Goal: Transaction & Acquisition: Purchase product/service

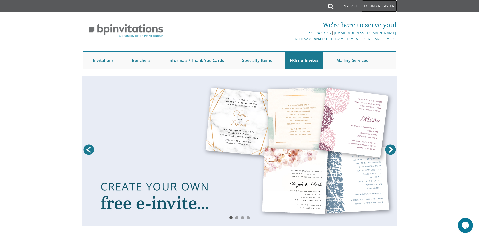
click at [379, 8] on link "Login / Register" at bounding box center [379, 6] width 35 height 12
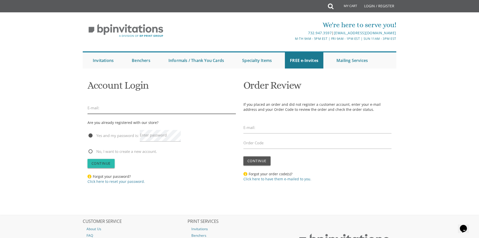
type input "neche.schwarz@gmail.com"
click at [107, 162] on span "Continue" at bounding box center [101, 163] width 19 height 5
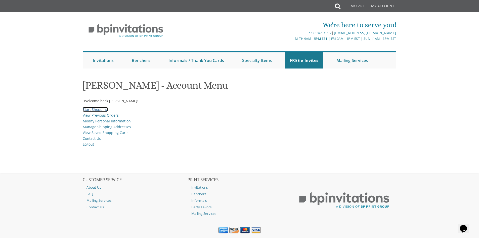
click at [91, 110] on link "Start Shopping" at bounding box center [95, 109] width 25 height 5
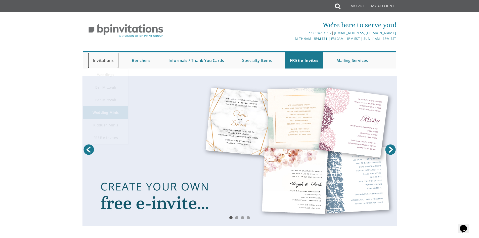
click at [101, 60] on link "Invitations" at bounding box center [103, 60] width 31 height 16
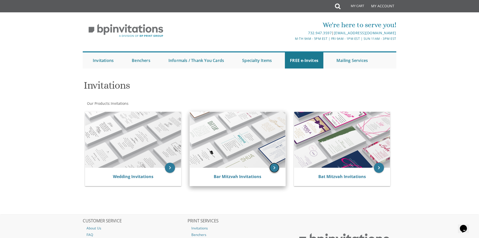
click at [273, 169] on icon "keyboard_arrow_right" at bounding box center [274, 167] width 10 height 10
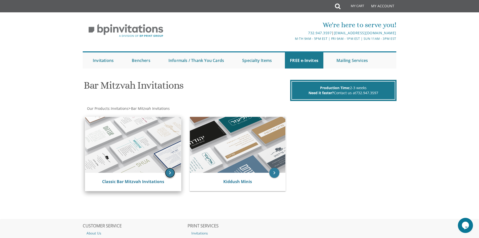
click at [172, 175] on icon "keyboard_arrow_right" at bounding box center [170, 173] width 10 height 10
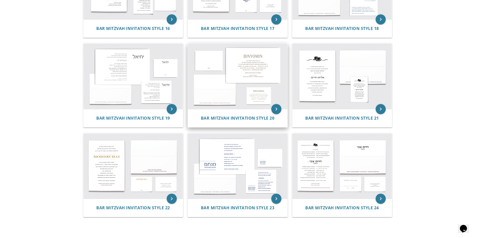
scroll to position [604, 0]
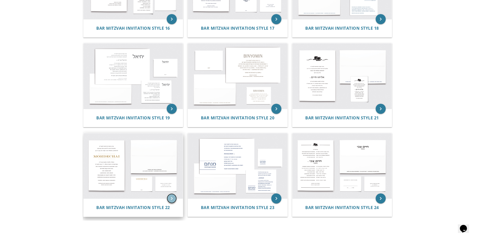
click at [168, 197] on icon "keyboard_arrow_right" at bounding box center [172, 198] width 10 height 10
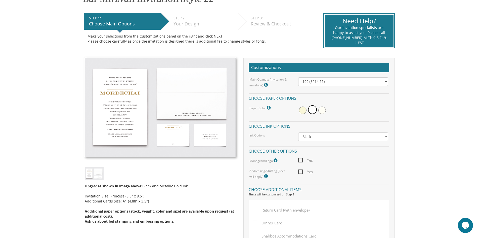
scroll to position [101, 0]
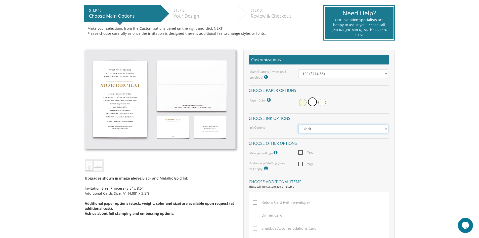
click at [318, 131] on select "Black Colored Ink ($65.00) Black + One Color ($100.00) Two Colors ($137.95)" at bounding box center [343, 129] width 90 height 9
click at [319, 131] on select "Black Colored Ink ($65.00) Black + One Color ($100.00) Two Colors ($137.95)" at bounding box center [343, 129] width 90 height 9
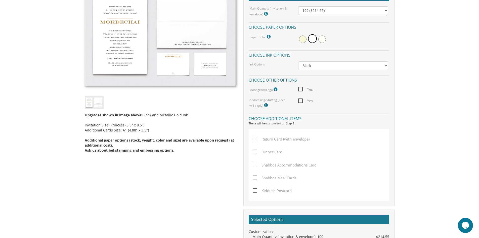
scroll to position [176, 0]
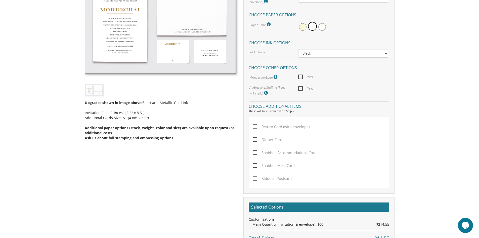
click at [264, 177] on span "Kiddush Postcard" at bounding box center [272, 178] width 39 height 6
click at [256, 177] on input "Kiddush Postcard" at bounding box center [254, 177] width 3 height 3
click at [269, 178] on span "Kiddush Postcard" at bounding box center [272, 178] width 39 height 6
click at [256, 178] on input "Kiddush Postcard" at bounding box center [254, 177] width 3 height 3
checkbox input "false"
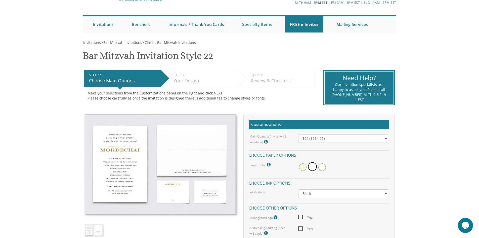
scroll to position [50, 0]
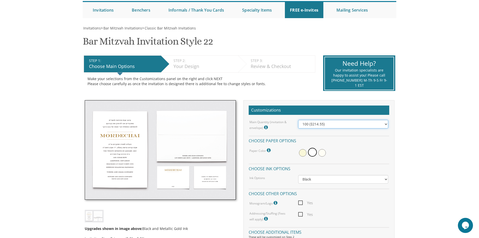
click at [335, 122] on select "100 ($214.55) 200 ($254.60) 300 ($294.25) 400 ($333.55) 500 ($373.90) 600 ($413…" at bounding box center [343, 124] width 90 height 9
click at [336, 123] on select "100 ($214.55) 200 ($254.60) 300 ($294.25) 400 ($333.55) 500 ($373.90) 600 ($413…" at bounding box center [343, 124] width 90 height 9
click at [331, 126] on select "100 ($214.55) 200 ($254.60) 300 ($294.25) 400 ($333.55) 500 ($373.90) 600 ($413…" at bounding box center [343, 124] width 90 height 9
click at [352, 123] on select "100 ($214.55) 200 ($254.60) 300 ($294.25) 400 ($333.55) 500 ($373.90) 600 ($413…" at bounding box center [343, 124] width 90 height 9
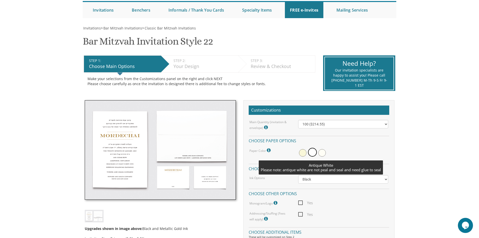
click at [322, 155] on span at bounding box center [322, 153] width 8 height 8
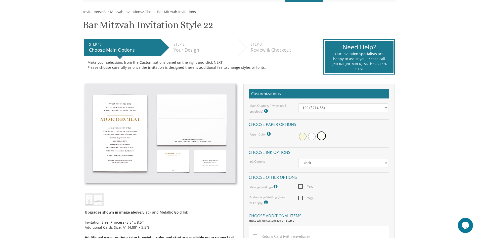
scroll to position [75, 0]
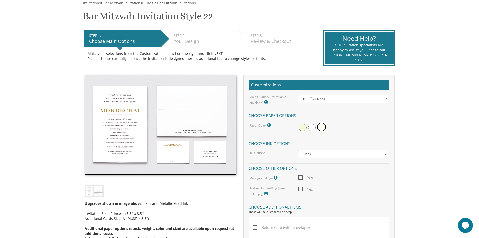
drag, startPoint x: 319, startPoint y: 136, endPoint x: 300, endPoint y: 122, distance: 23.8
click at [299, 122] on div at bounding box center [343, 128] width 90 height 12
click at [308, 130] on div at bounding box center [343, 128] width 90 height 12
click at [308, 127] on span at bounding box center [312, 128] width 8 height 8
click at [331, 156] on select "Black Colored Ink ($65.00) Black + One Color ($100.00) Two Colors ($137.95)" at bounding box center [343, 154] width 90 height 9
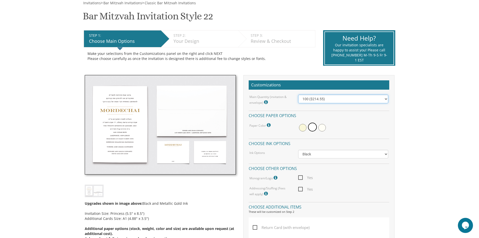
click at [340, 96] on select "100 ($214.55) 200 ($254.60) 300 ($294.25) 400 ($333.55) 500 ($373.90) 600 ($413…" at bounding box center [343, 99] width 90 height 9
click at [298, 95] on select "100 ($214.55) 200 ($254.60) 300 ($294.25) 400 ($333.55) 500 ($373.90) 600 ($413…" at bounding box center [343, 99] width 90 height 9
click at [325, 158] on select "Black Colored Ink ($65.00) Black + One Color ($100.00) Two Colors ($165.00)" at bounding box center [343, 154] width 90 height 9
click at [325, 157] on select "Black Colored Ink ($65.00) Black + One Color ($100.00) Two Colors ($165.00)" at bounding box center [343, 154] width 90 height 9
click at [326, 99] on select "100 ($214.55) 200 ($254.60) 300 ($294.25) 400 ($333.55) 500 ($373.90) 600 ($413…" at bounding box center [343, 99] width 90 height 9
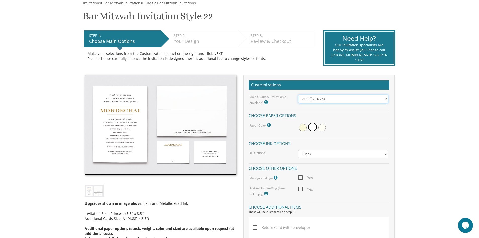
select select "100"
click at [298, 95] on select "100 ($214.55) 200 ($254.60) 300 ($294.25) 400 ($333.55) 500 ($373.90) 600 ($413…" at bounding box center [343, 99] width 90 height 9
click at [277, 177] on icon at bounding box center [276, 177] width 5 height 5
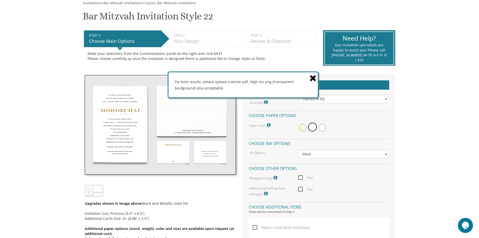
click at [312, 76] on icon at bounding box center [313, 77] width 7 height 9
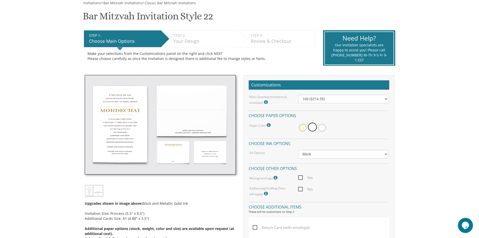
click at [300, 178] on span "Yes" at bounding box center [305, 177] width 15 height 6
click at [300, 178] on input "Yes" at bounding box center [299, 176] width 3 height 3
checkbox input "true"
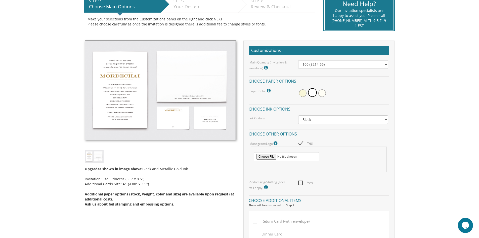
scroll to position [126, 0]
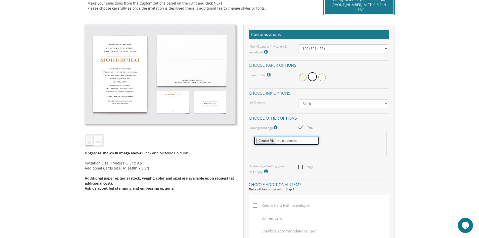
click at [271, 140] on input "file" at bounding box center [286, 140] width 65 height 9
type input "C:\fakepath\Screenshot 2025-03-24 184312.png"
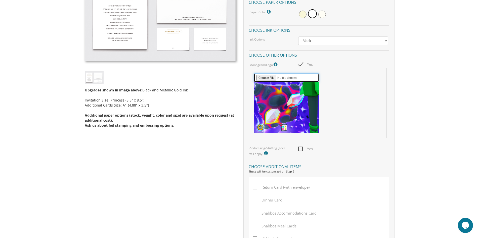
scroll to position [201, 0]
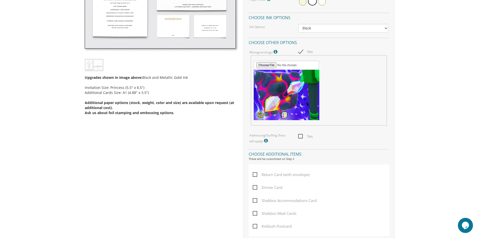
click at [264, 139] on icon at bounding box center [266, 140] width 5 height 5
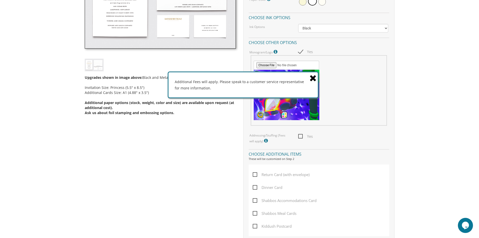
click at [312, 76] on icon at bounding box center [313, 77] width 7 height 9
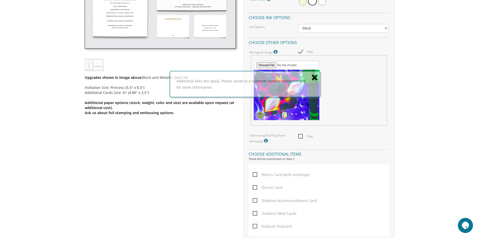
click at [312, 76] on icon at bounding box center [314, 77] width 7 height 9
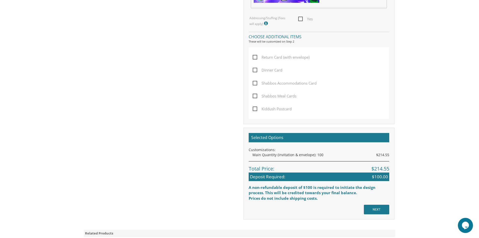
scroll to position [327, 0]
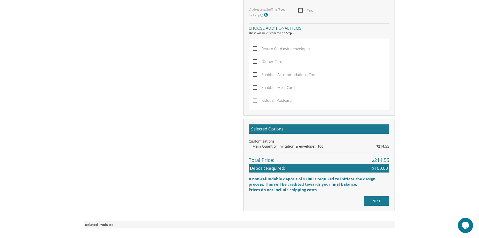
click at [277, 45] on div "Return Card (with envelope) Dinner Card Shabbos Accommodations Card Shabbos Mea…" at bounding box center [319, 73] width 141 height 71
click at [284, 49] on span "Return Card (with envelope)" at bounding box center [281, 49] width 57 height 6
click at [256, 49] on input "Return Card (with envelope)" at bounding box center [254, 48] width 3 height 3
checkbox input "true"
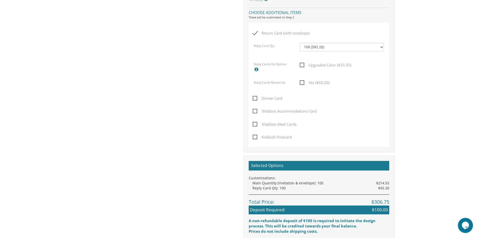
scroll to position [377, 0]
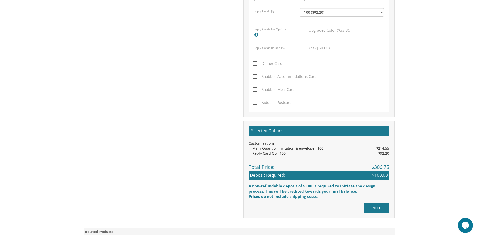
click at [377, 213] on div "Selected Options Customizations: Main Quantity (invitation & envelope): 100 $21…" at bounding box center [318, 169] width 151 height 97
click at [378, 210] on input "NEXT" at bounding box center [376, 208] width 25 height 10
click at [382, 209] on input "NEXT" at bounding box center [376, 208] width 25 height 10
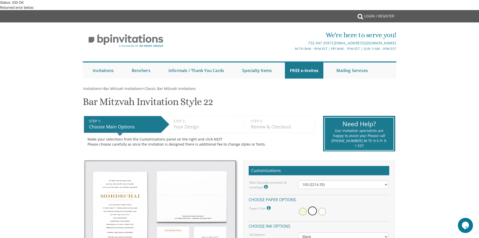
scroll to position [25, 0]
click at [183, 124] on div "Your Design" at bounding box center [205, 127] width 62 height 7
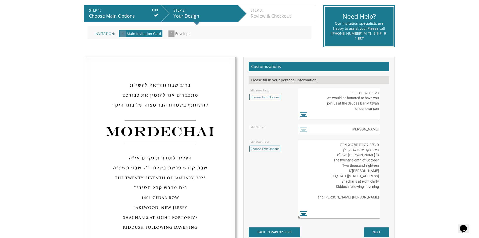
scroll to position [126, 0]
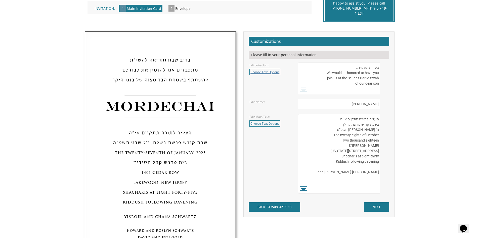
click at [268, 74] on link "Choose Text Options" at bounding box center [265, 72] width 31 height 6
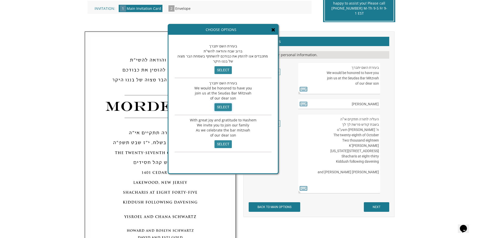
click at [220, 107] on input "select" at bounding box center [223, 107] width 17 height 8
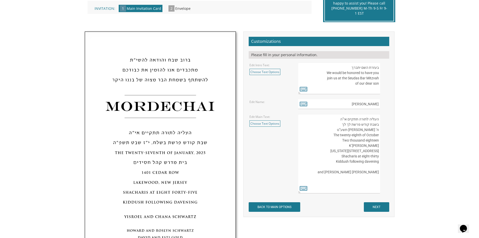
click at [345, 92] on textarea "בעזרת השם יתברך We would be honored to have you join us at the Seudas Bar Mitzv…" at bounding box center [339, 78] width 82 height 32
drag, startPoint x: 377, startPoint y: 92, endPoint x: 337, endPoint y: 76, distance: 43.5
click at [337, 76] on textarea "בעזרת השם יתברך We would be honored to have you join us at the Seudas Bar Mitzv…" at bounding box center [339, 78] width 82 height 32
click at [338, 87] on textarea "בעזרת השם יתברך We would be honored to have you join us at the Seudas Bar Mitzv…" at bounding box center [339, 78] width 82 height 32
click at [326, 108] on input "Mordechai" at bounding box center [339, 104] width 82 height 10
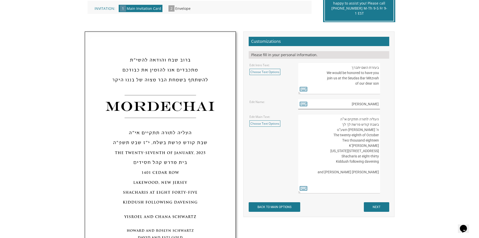
drag, startPoint x: 380, startPoint y: 105, endPoint x: 339, endPoint y: 104, distance: 40.3
click at [339, 104] on input "Mordechai" at bounding box center [339, 104] width 82 height 10
click at [325, 126] on textarea "העליה לתורה תתקיים אי”ה בשבת קודש פרשת לך לך ח’ חשון תשע”ט The twenty-eighth of…" at bounding box center [339, 153] width 82 height 79
click at [373, 140] on textarea "העליה לתורה תתקיים אי”ה בשבת קודש פרשת לך לך ח’ חשון תשע”ט The twenty-eighth of…" at bounding box center [339, 153] width 82 height 79
click at [378, 140] on textarea "העליה לתורה תתקיים אי”ה בשבת קודש פרשת לך לך ח’ חשון תשע”ט The twenty-eighth of…" at bounding box center [339, 153] width 82 height 79
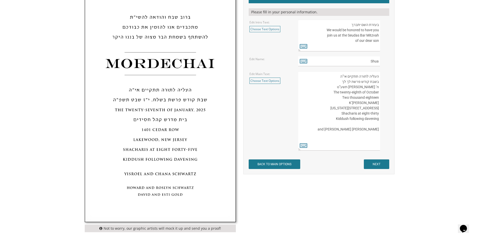
scroll to position [176, 0]
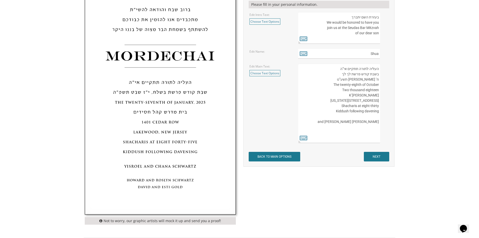
click at [378, 92] on textarea "העליה לתורה תתקיים אי”ה בשבת קודש פרשת לך לך ח’ חשון תשע”ט The twenty-eighth of…" at bounding box center [339, 103] width 82 height 79
click at [387, 90] on div "העליה לתורה תתקיים אי”ה בשבת קודש פרשת לך לך ח’ חשון תשע”ט The twenty-eighth of…" at bounding box center [343, 103] width 90 height 79
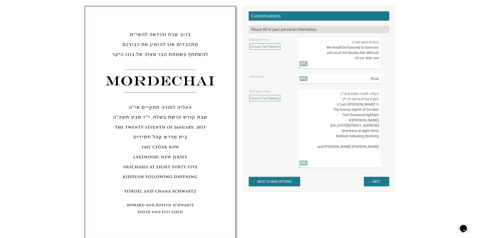
scroll to position [151, 0]
click at [379, 79] on input "Shua" at bounding box center [339, 79] width 82 height 10
click at [352, 77] on input "Shua" at bounding box center [339, 79] width 82 height 10
type input "S"
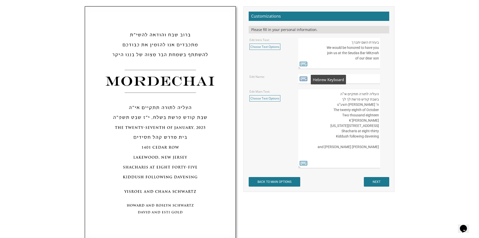
click at [304, 78] on icon at bounding box center [304, 78] width 8 height 7
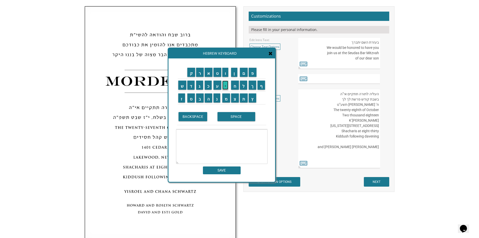
click at [228, 83] on input "י" at bounding box center [225, 84] width 6 height 9
click at [206, 98] on input "ה" at bounding box center [209, 97] width 8 height 9
click at [226, 75] on input "ו" at bounding box center [225, 72] width 6 height 9
click at [179, 87] on input "ש" at bounding box center [182, 84] width 8 height 9
click at [218, 89] on input "ע" at bounding box center [218, 84] width 8 height 9
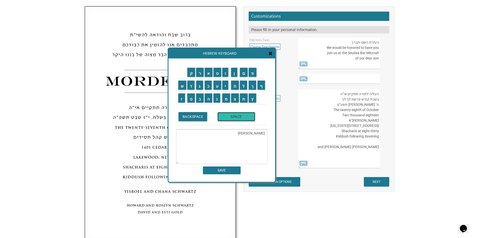
click at [231, 117] on input "SPACE" at bounding box center [237, 116] width 38 height 9
click at [210, 103] on td "ה" at bounding box center [208, 98] width 9 height 13
click at [218, 90] on td "ע" at bounding box center [217, 85] width 9 height 13
click at [206, 99] on input "ה" at bounding box center [209, 97] width 8 height 9
click at [221, 89] on input "ע" at bounding box center [218, 84] width 8 height 9
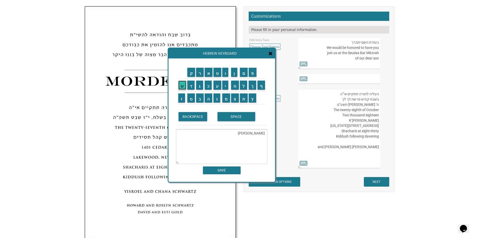
click at [183, 89] on input "ש" at bounding box center [182, 84] width 8 height 9
click at [224, 86] on input "י" at bounding box center [225, 84] width 6 height 9
click at [242, 89] on input "ל" at bounding box center [244, 84] width 8 height 9
click at [227, 116] on input "SPACE" at bounding box center [237, 116] width 38 height 9
click at [216, 101] on input "נ" at bounding box center [217, 97] width 7 height 9
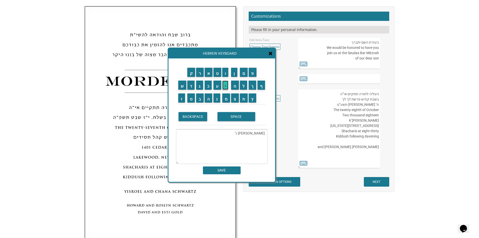
click at [225, 88] on input "י" at bounding box center [225, 84] width 6 height 9
type textarea "יהושע העשיל נ"י"
click at [222, 171] on input "SAVE" at bounding box center [222, 170] width 38 height 8
type input "יהושע העשיל נ"י"
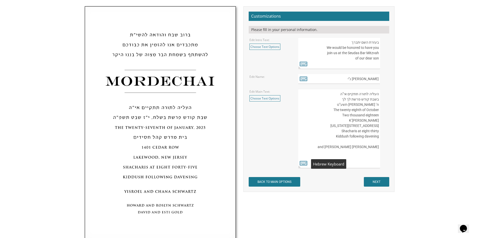
click at [429, 100] on body "My Cart {{shoppingcart.totalQuantityDisplay}} Total: {{shoppingcart.subtotal}} …" at bounding box center [239, 144] width 479 height 591
click at [353, 141] on textarea "העליה לתורה תתקיים אי”ה בשבת קודש פרשת לך לך ח’ חשון תשע”ט The twenty-eighth of…" at bounding box center [339, 128] width 82 height 79
click at [357, 140] on textarea "העליה לתורה תתקיים אי”ה בשבת קודש פרשת לך לך ח’ חשון תשע”ט The twenty-eighth of…" at bounding box center [339, 128] width 82 height 79
drag, startPoint x: 376, startPoint y: 159, endPoint x: 352, endPoint y: 151, distance: 25.6
click at [352, 151] on textarea "העליה לתורה תתקיים אי”ה בשבת קודש פרשת לך לך ח’ חשון תשע”ט The twenty-eighth of…" at bounding box center [339, 128] width 82 height 79
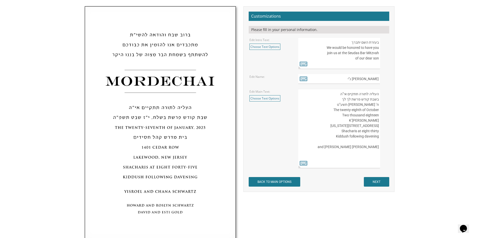
click at [365, 155] on textarea "העליה לתורה תתקיים אי”ה בשבת קודש פרשת לך לך ח’ חשון תשע”ט The twenty-eighth of…" at bounding box center [339, 128] width 82 height 79
click at [338, 142] on textarea "העליה לתורה תתקיים אי”ה בשבת קודש פרשת לך לך ח’ חשון תשע”ט The twenty-eighth of…" at bounding box center [339, 128] width 82 height 79
click at [334, 142] on textarea "העליה לתורה תתקיים אי”ה בשבת קודש פרשת לך לך ח’ חשון תשע”ט The twenty-eighth of…" at bounding box center [339, 128] width 82 height 79
click at [325, 110] on textarea "העליה לתורה תתקיים אי”ה בשבת קודש פרשת לך לך ח’ חשון תשע”ט The twenty-eighth of…" at bounding box center [339, 128] width 82 height 79
click at [340, 114] on textarea "העליה לתורה תתקיים אי”ה בשבת קודש פרשת לך לך ח’ חשון תשע”ט The twenty-eighth of…" at bounding box center [339, 128] width 82 height 79
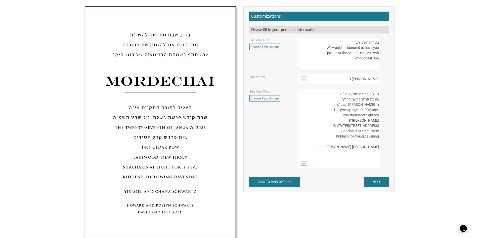
click at [343, 114] on textarea "העליה לתורה תתקיים אי”ה בשבת קודש פרשת לך לך ח’ חשון תשע”ט The twenty-eighth of…" at bounding box center [339, 128] width 82 height 79
click at [333, 120] on textarea "העליה לתורה תתקיים אי”ה בשבת קודש פרשת לך לך ח’ חשון תשע”ט The twenty-eighth of…" at bounding box center [339, 128] width 82 height 79
click at [315, 114] on textarea "העליה לתורה תתקיים אי”ה בשבת קודש פרשת לך לך ח’ חשון תשע”ט The twenty-eighth of…" at bounding box center [339, 128] width 82 height 79
click at [328, 110] on textarea "העליה לתורה תתקיים אי”ה בשבת קודש פרשת לך לך ח’ חשון תשע”ט The twenty-eighth of…" at bounding box center [339, 128] width 82 height 79
click at [331, 97] on textarea "העליה לתורה תתקיים אי”ה בשבת קודש פרשת לך לך ח’ חשון תשע”ט The twenty-eighth of…" at bounding box center [339, 128] width 82 height 79
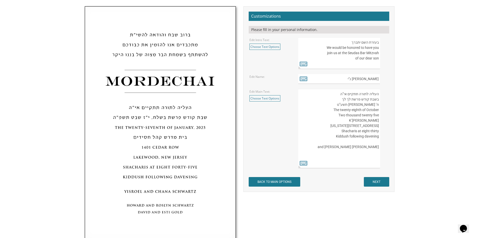
click at [331, 96] on textarea "העליה לתורה תתקיים אי”ה בשבת קודש פרשת לך לך ח’ חשון תשע”ט The twenty-eighth of…" at bounding box center [339, 128] width 82 height 79
drag, startPoint x: 338, startPoint y: 94, endPoint x: 330, endPoint y: 90, distance: 9.5
click at [330, 90] on textarea "העליה לתורה תתקיים אי”ה בשבת קודש פרשת לך לך ח’ חשון תשע”ט The twenty-eighth of…" at bounding box center [339, 128] width 82 height 79
click at [335, 92] on textarea "העליה לתורה תתקיים אי”ה בשבת קודש פרשת לך לך ח’ חשון תשע”ט The twenty-eighth of…" at bounding box center [339, 128] width 82 height 79
click at [330, 111] on textarea "העליה לתורה תתקיים אי”ה בשבת קודש פרשת לך לך ח’ חשון תשע”ט The twenty-eighth of…" at bounding box center [339, 128] width 82 height 79
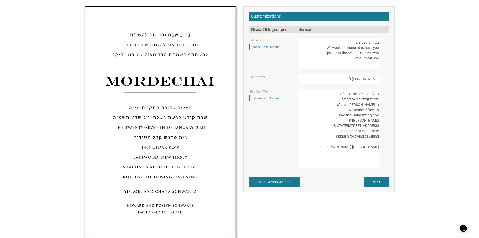
click at [367, 110] on textarea "העליה לתורה תתקיים אי”ה בשבת קודש פרשת לך לך ח’ חשון תשע”ט The twenty-eighth of…" at bounding box center [339, 128] width 82 height 79
click at [352, 121] on textarea "העליה לתורה תתקיים אי”ה בשבת קודש פרשת לך לך ח’ חשון תשע”ט The twenty-eighth of…" at bounding box center [339, 128] width 82 height 79
click at [356, 121] on textarea "העליה לתורה תתקיים אי”ה בשבת קודש פרשת לך לך ח’ חשון תשע”ט The twenty-eighth of…" at bounding box center [339, 128] width 82 height 79
click at [358, 121] on textarea "העליה לתורה תתקיים אי”ה בשבת קודש פרשת לך לך ח’ חשון תשע”ט The twenty-eighth of…" at bounding box center [339, 128] width 82 height 79
click at [352, 122] on textarea "העליה לתורה תתקיים אי”ה בשבת קודש פרשת לך לך ח’ חשון תשע”ט The twenty-eighth of…" at bounding box center [339, 128] width 82 height 79
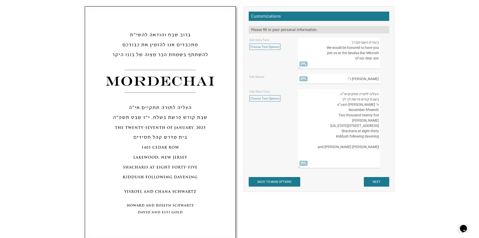
click at [355, 121] on textarea "העליה לתורה תתקיים אי”ה בשבת קודש פרשת לך לך ח’ חשון תשע”ט The twenty-eighth of…" at bounding box center [339, 128] width 82 height 79
click at [357, 120] on textarea "העליה לתורה תתקיים אי”ה בשבת קודש פרשת לך לך ח’ חשון תשע”ט The twenty-eighth of…" at bounding box center [339, 128] width 82 height 79
click at [322, 124] on textarea "העליה לתורה תתקיים אי”ה בשבת קודש פרשת לך לך ח’ חשון תשע”ט The twenty-eighth of…" at bounding box center [339, 128] width 82 height 79
click at [355, 129] on textarea "העליה לתורה תתקיים אי”ה בשבת קודש פרשת לך לך ח’ חשון תשע”ט The twenty-eighth of…" at bounding box center [339, 128] width 82 height 79
click at [354, 128] on textarea "העליה לתורה תתקיים אי”ה בשבת קודש פרשת לך לך ח’ חשון תשע”ט The twenty-eighth of…" at bounding box center [339, 128] width 82 height 79
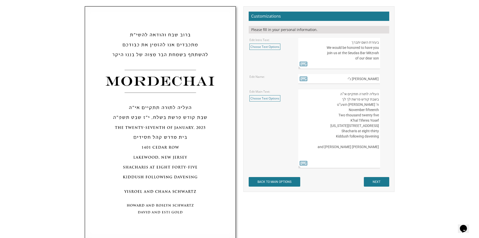
click at [352, 125] on textarea "העליה לתורה תתקיים אי”ה בשבת קודש פרשת לך לך ח’ חשון תשע”ט The twenty-eighth of…" at bounding box center [339, 128] width 82 height 79
click at [340, 135] on textarea "העליה לתורה תתקיים אי”ה בשבת קודש פרשת לך לך ח’ חשון תשע”ט The twenty-eighth of…" at bounding box center [339, 128] width 82 height 79
click at [377, 126] on textarea "העליה לתורה תתקיים אי”ה בשבת קודש פרשת לך לך ח’ חשון תשע”ט The twenty-eighth of…" at bounding box center [339, 128] width 82 height 79
click at [359, 129] on textarea "העליה לתורה תתקיים אי”ה בשבת קודש פרשת לך לך ח’ חשון תשע”ט The twenty-eighth of…" at bounding box center [339, 128] width 82 height 79
click at [365, 126] on textarea "העליה לתורה תתקיים אי”ה בשבת קודש פרשת לך לך ח’ חשון תשע”ט The twenty-eighth of…" at bounding box center [339, 128] width 82 height 79
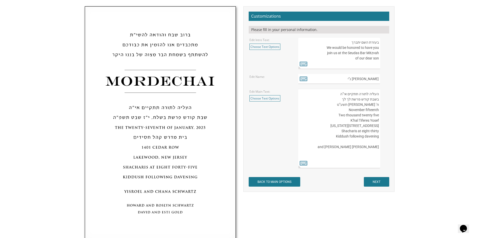
click at [310, 121] on textarea "העליה לתורה תתקיים אי”ה בשבת קודש פרשת לך לך ח’ חשון תשע”ט The twenty-eighth of…" at bounding box center [339, 128] width 82 height 79
click at [337, 140] on textarea "העליה לתורה תתקיים אי”ה בשבת קודש פרשת לך לך ח’ חשון תשע”ט The twenty-eighth of…" at bounding box center [339, 128] width 82 height 79
click at [381, 126] on div "העליה לתורה תתקיים אי”ה בשבת קודש פרשת לך לך ח’ חשון תשע”ט The twenty-eighth of…" at bounding box center [343, 128] width 90 height 79
click at [379, 126] on textarea "העליה לתורה תתקיים אי”ה בשבת קודש פרשת לך לך ח’ חשון תשע”ט The twenty-eighth of…" at bounding box center [339, 128] width 82 height 79
click at [373, 126] on textarea "העליה לתורה תתקיים אי”ה בשבת קודש פרשת לך לך ח’ חשון תשע”ט The twenty-eighth of…" at bounding box center [339, 128] width 82 height 79
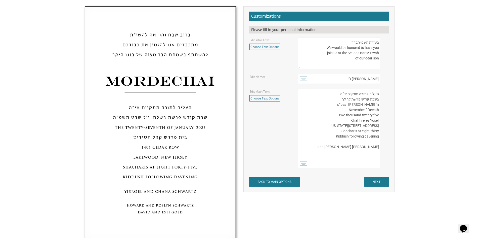
click at [374, 126] on textarea "העליה לתורה תתקיים אי”ה בשבת קודש פרשת לך לך ח’ חשון תשע”ט The twenty-eighth of…" at bounding box center [339, 128] width 82 height 79
click at [375, 126] on textarea "העליה לתורה תתקיים אי”ה בשבת קודש פרשת לך לך ח’ חשון תשע”ט The twenty-eighth of…" at bounding box center [339, 128] width 82 height 79
click at [379, 126] on textarea "העליה לתורה תתקיים אי”ה בשבת קודש פרשת לך לך ח’ חשון תשע”ט The twenty-eighth of…" at bounding box center [339, 128] width 82 height 79
click at [376, 126] on textarea "העליה לתורה תתקיים אי”ה בשבת קודש פרשת לך לך ח’ חשון תשע”ט The twenty-eighth of…" at bounding box center [339, 128] width 82 height 79
click at [381, 128] on div "העליה לתורה תתקיים אי”ה בשבת קודש פרשת לך לך ח’ חשון תשע”ט The twenty-eighth of…" at bounding box center [343, 128] width 90 height 79
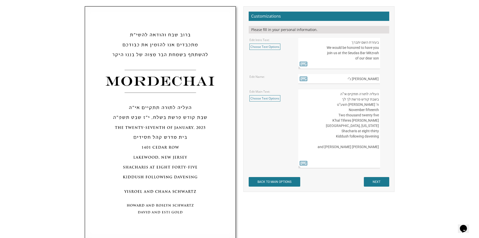
click at [380, 128] on textarea "העליה לתורה תתקיים אי”ה בשבת קודש פרשת לך לך ח’ חשון תשע”ט The twenty-eighth of…" at bounding box center [339, 128] width 82 height 79
click at [377, 126] on textarea "העליה לתורה תתקיים אי”ה בשבת קודש פרשת לך לך ח’ חשון תשע”ט The twenty-eighth of…" at bounding box center [339, 128] width 82 height 79
click at [315, 128] on textarea "העליה לתורה תתקיים אי”ה בשבת קודש פרשת לך לך ח’ חשון תשע”ט The twenty-eighth of…" at bounding box center [339, 128] width 82 height 79
click at [334, 123] on textarea "העליה לתורה תתקיים אי”ה בשבת קודש פרשת לך לך ח’ חשון תשע”ט The twenty-eighth of…" at bounding box center [339, 128] width 82 height 79
click at [379, 127] on textarea "העליה לתורה תתקיים אי”ה בשבת קודש פרשת לך לך ח’ חשון תשע”ט The twenty-eighth of…" at bounding box center [339, 128] width 82 height 79
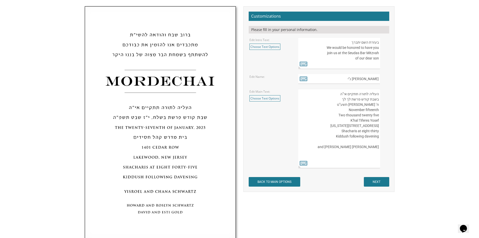
click at [334, 131] on textarea "העליה לתורה תתקיים אי”ה בשבת קודש פרשת לך לך ח’ חשון תשע”ט The twenty-eighth of…" at bounding box center [339, 128] width 82 height 79
drag, startPoint x: 334, startPoint y: 131, endPoint x: 337, endPoint y: 131, distance: 3.3
click at [337, 131] on textarea "העליה לתורה תתקיים אי”ה בשבת קודש פרשת לך לך ח’ חשון תשע”ט The twenty-eighth of…" at bounding box center [339, 128] width 82 height 79
click at [344, 132] on textarea "העליה לתורה תתקיים אי”ה בשבת קודש פרשת לך לך ח’ חשון תשע”ט The twenty-eighth of…" at bounding box center [339, 128] width 82 height 79
click at [330, 141] on textarea "העליה לתורה תתקיים אי”ה בשבת קודש פרשת לך לך ח’ חשון תשע”ט The twenty-eighth of…" at bounding box center [339, 128] width 82 height 79
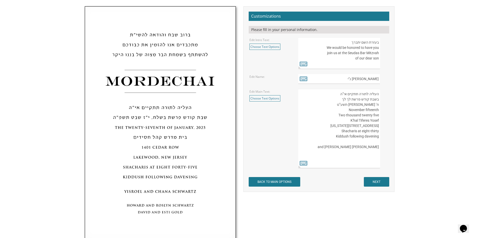
click at [342, 135] on textarea "העליה לתורה תתקיים אי”ה בשבת קודש פרשת לך לך ח’ חשון תשע”ט The twenty-eighth of…" at bounding box center [339, 128] width 82 height 79
click at [346, 136] on textarea "העליה לתורה תתקיים אי”ה בשבת קודש פרשת לך לך ח’ חשון תשע”ט The twenty-eighth of…" at bounding box center [339, 128] width 82 height 79
click at [337, 139] on textarea "העליה לתורה תתקיים אי”ה בשבת קודש פרשת לך לך ח’ חשון תשע”ט The twenty-eighth of…" at bounding box center [339, 128] width 82 height 79
click at [354, 130] on textarea "העליה לתורה תתקיים אי”ה בשבת קודש פרשת לך לך ח’ חשון תשע”ט The twenty-eighth of…" at bounding box center [339, 128] width 82 height 79
click at [315, 133] on textarea "העליה לתורה תתקיים אי”ה בשבת קודש פרשת לך לך ח’ חשון תשע”ט The twenty-eighth of…" at bounding box center [339, 128] width 82 height 79
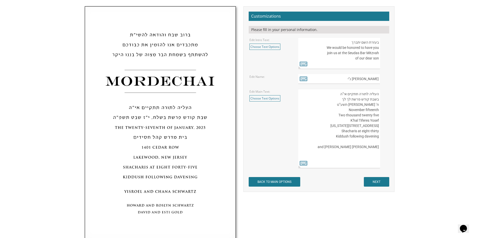
drag, startPoint x: 310, startPoint y: 151, endPoint x: 324, endPoint y: 148, distance: 14.5
click at [310, 151] on textarea "העליה לתורה תתקיים אי”ה בשבת קודש פרשת לך לך ח’ חשון תשע”ט The twenty-eighth of…" at bounding box center [339, 128] width 82 height 79
click at [339, 146] on textarea "העליה לתורה תתקיים אי”ה בשבת קודש פרשת לך לך ח’ חשון תשע”ט The twenty-eighth of…" at bounding box center [339, 128] width 82 height 79
click at [318, 143] on textarea "העליה לתורה תתקיים אי”ה בשבת קודש פרשת לך לך ח’ חשון תשע”ט The twenty-eighth of…" at bounding box center [339, 128] width 82 height 79
click at [335, 141] on textarea "העליה לתורה תתקיים אי”ה בשבת קודש פרשת לך לך ח’ חשון תשע”ט The twenty-eighth of…" at bounding box center [339, 128] width 82 height 79
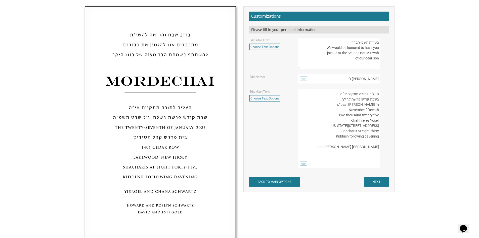
click at [324, 138] on textarea "העליה לתורה תתקיים אי”ה בשבת קודש פרשת לך לך ח’ חשון תשע”ט The twenty-eighth of…" at bounding box center [339, 128] width 82 height 79
drag, startPoint x: 324, startPoint y: 138, endPoint x: 329, endPoint y: 136, distance: 4.9
click at [338, 136] on textarea "העליה לתורה תתקיים אי”ה בשבת קודש פרשת לך לך ח’ חשון תשע”ט The twenty-eighth of…" at bounding box center [339, 128] width 82 height 79
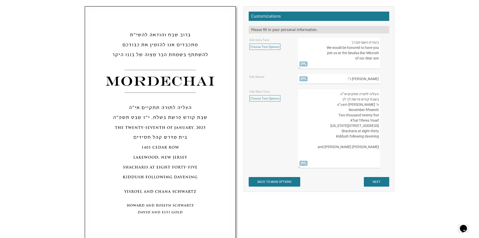
click at [290, 134] on div "Edit Main Text: Choose Text Options העליה לתורה תתקיים אי”ה בשבת קודש פרשת לך ל…" at bounding box center [319, 128] width 146 height 79
click at [307, 135] on textarea "העליה לתורה תתקיים אי”ה בשבת קודש פרשת לך לך ח’ חשון תשע”ט The twenty-eighth of…" at bounding box center [339, 128] width 82 height 79
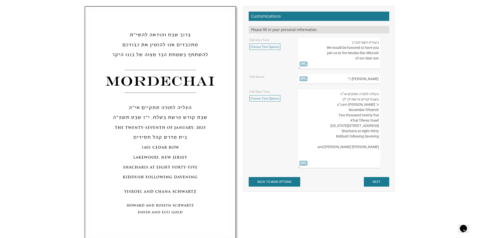
click at [330, 139] on textarea "העליה לתורה תתקיים אי”ה בשבת קודש פרשת לך לך ח’ חשון תשע”ט The twenty-eighth of…" at bounding box center [339, 128] width 82 height 79
click at [329, 144] on textarea "העליה לתורה תתקיים אי”ה בשבת קודש פרשת לך לך ח’ חשון תשע”ט The twenty-eighth of…" at bounding box center [339, 128] width 82 height 79
click at [331, 142] on textarea "העליה לתורה תתקיים אי”ה בשבת קודש פרשת לך לך ח’ חשון תשע”ט The twenty-eighth of…" at bounding box center [339, 128] width 82 height 79
click at [331, 137] on textarea "העליה לתורה תתקיים אי”ה בשבת קודש פרשת לך לך ח’ חשון תשע”ט The twenty-eighth of…" at bounding box center [339, 128] width 82 height 79
click at [331, 135] on textarea "העליה לתורה תתקיים אי”ה בשבת קודש פרשת לך לך ח’ חשון תשע”ט The twenty-eighth of…" at bounding box center [339, 128] width 82 height 79
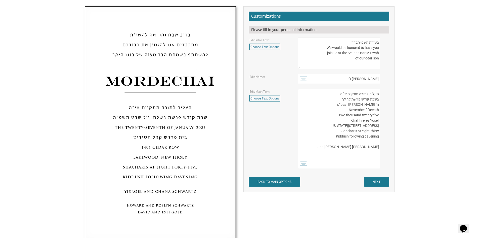
click at [331, 135] on textarea "העליה לתורה תתקיים אי”ה בשבת קודש פרשת לך לך ח’ חשון תשע”ט The twenty-eighth of…" at bounding box center [339, 128] width 82 height 79
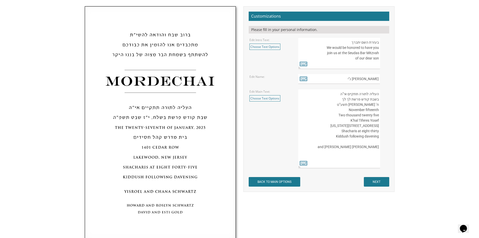
click at [331, 135] on textarea "העליה לתורה תתקיים אי”ה בשבת קודש פרשת לך לך ח’ חשון תשע”ט The twenty-eighth of…" at bounding box center [339, 128] width 82 height 79
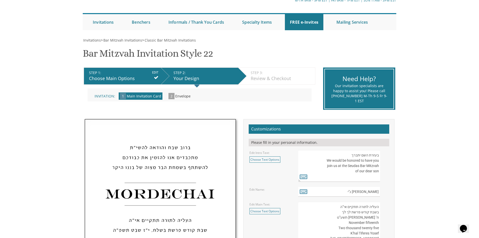
scroll to position [50, 0]
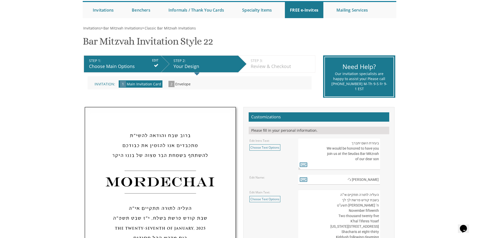
click at [320, 151] on textarea "בעזרת השם יתברך We would be honored to have you join us at the Seudas Bar Mitzv…" at bounding box center [339, 154] width 82 height 32
click at [263, 198] on link "Choose Text Options" at bounding box center [265, 199] width 31 height 6
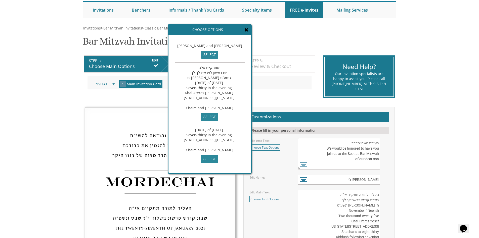
scroll to position [76, 0]
click at [335, 194] on textarea "העליה לתורה תתקיים אי”ה בשבת קודש פרשת לך לך ח’ חשון תשע”ט The twenty-eighth of…" at bounding box center [339, 228] width 82 height 79
click at [249, 29] on icon at bounding box center [246, 29] width 4 height 5
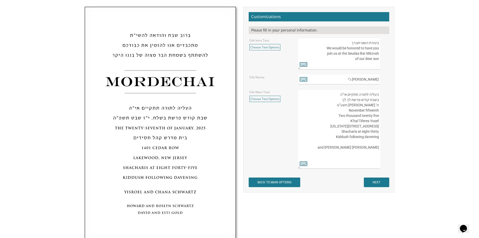
scroll to position [151, 0]
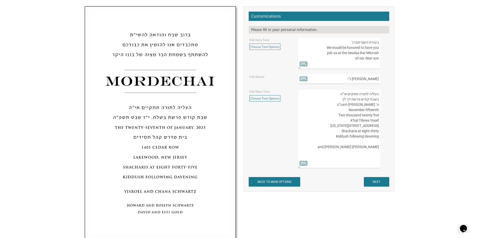
click at [338, 146] on textarea "העליה לתורה תתקיים אי”ה בשבת קודש פרשת לך לך ח’ חשון תשע”ט The twenty-eighth of…" at bounding box center [339, 128] width 82 height 79
type textarea "העליה לתורה תתקיים אי”ה בשבת קודש פרשת לך לך ח’ חשון תשע”ט November fifteenth T…"
click at [302, 164] on icon at bounding box center [304, 162] width 8 height 7
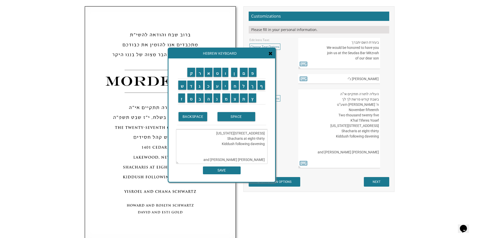
scroll to position [42, 0]
click at [228, 150] on textarea "העליה לתורה תתקיים אי”ה בשבת קודש פרשת לך לך ח’ חשון תשע”ט November fifteenth T…" at bounding box center [222, 146] width 92 height 35
click at [191, 98] on input "ס" at bounding box center [191, 97] width 8 height 9
click at [218, 87] on input "ע" at bounding box center [218, 84] width 8 height 9
click at [227, 76] on input "ו" at bounding box center [225, 72] width 6 height 9
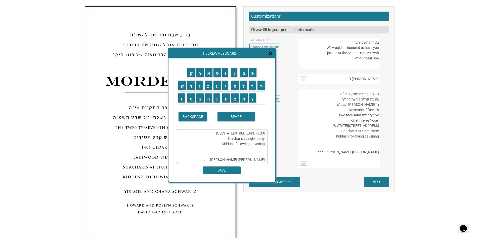
click at [271, 57] on div "Hebrew Keyboard" at bounding box center [222, 53] width 107 height 10
click at [194, 98] on input "ס" at bounding box center [191, 97] width 8 height 9
click at [216, 89] on input "ע" at bounding box center [218, 84] width 8 height 9
click at [225, 74] on input "ו" at bounding box center [225, 72] width 6 height 9
click at [192, 85] on input "ד" at bounding box center [191, 84] width 8 height 9
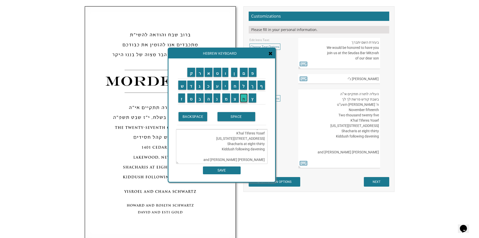
click at [248, 102] on input "ת" at bounding box center [244, 97] width 8 height 9
click at [245, 118] on input "SPACE" at bounding box center [237, 116] width 38 height 9
click at [199, 100] on input "ב" at bounding box center [200, 97] width 8 height 9
click at [199, 72] on input "ר" at bounding box center [200, 72] width 8 height 9
click at [234, 118] on input "SPACE" at bounding box center [237, 116] width 38 height 9
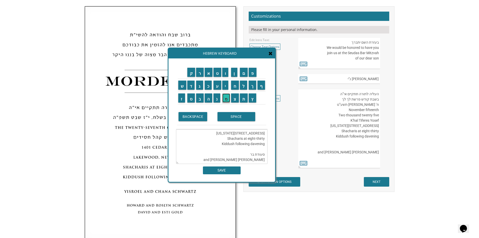
click at [227, 100] on input "מ" at bounding box center [226, 97] width 8 height 9
drag, startPoint x: 234, startPoint y: 99, endPoint x: 234, endPoint y: 93, distance: 6.0
click at [234, 99] on input "צ" at bounding box center [235, 97] width 8 height 9
click at [226, 74] on input "ו" at bounding box center [225, 72] width 6 height 9
click at [206, 76] on input "א" at bounding box center [209, 72] width 8 height 9
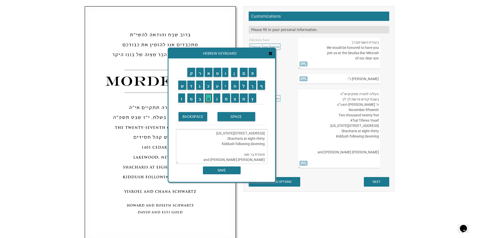
click at [207, 102] on input "ה" at bounding box center [209, 97] width 8 height 9
click at [252, 151] on textarea "העליה לתורה תתקיים אי”ה בשבת קודש פרשת לך לך ח’ חשון תשע”ט November fifteenth T…" at bounding box center [222, 146] width 92 height 35
click at [240, 150] on textarea "העליה לתורה תתקיים אי”ה בשבת קודש פרשת לך לך ח’ חשון תשע”ט November fifteenth T…" at bounding box center [222, 146] width 92 height 35
click at [256, 154] on textarea "העליה לתורה תתקיים אי”ה בשבת קודש פרשת לך לך ח’ חשון תשע”ט November fifteenth T…" at bounding box center [222, 146] width 92 height 35
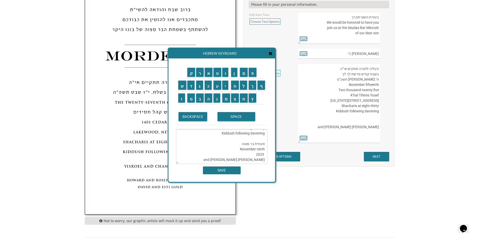
scroll to position [53, 0]
click at [257, 150] on textarea "העליה לתורה תתקיים אי”ה בשבת קודש פרשת לך לך ח’ חשון תשע”ט November fifteenth T…" at bounding box center [222, 146] width 92 height 35
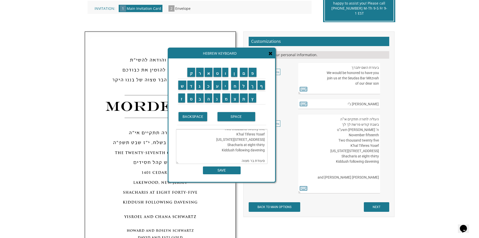
scroll to position [50, 0]
click at [265, 153] on textarea "העליה לתורה תתקיים אי”ה בשבת קודש פרשת לך לך ח’ חשון תשע”ט November fifteenth T…" at bounding box center [222, 146] width 92 height 35
click at [261, 158] on textarea "העליה לתורה תתקיים אי”ה בשבת קודש פרשת לך לך ח’ חשון תשע”ט November fifteenth T…" at bounding box center [222, 146] width 92 height 35
click at [262, 157] on textarea "העליה לתורה תתקיים אי”ה בשבת קודש פרשת לך לך ח’ חשון תשע”ט November fifteenth T…" at bounding box center [222, 146] width 92 height 35
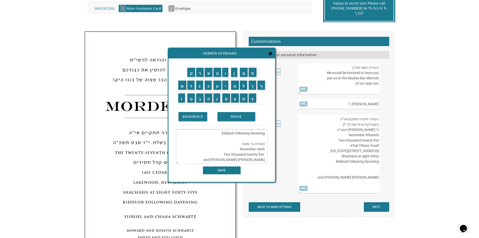
click at [262, 157] on textarea "העליה לתורה תתקיים אי”ה בשבת קודש פרשת לך לך ח’ חשון תשע”ט November fifteenth T…" at bounding box center [222, 146] width 92 height 35
click at [261, 156] on textarea "העליה לתורה תתקיים אי”ה בשבת קודש פרשת לך לך ח’ חשון תשע”ט November fifteenth T…" at bounding box center [222, 146] width 92 height 35
click at [263, 155] on textarea "העליה לתורה תתקיים אי”ה בשבת קודש פרשת לך לך ח’ חשון תשע”ט November fifteenth T…" at bounding box center [222, 146] width 92 height 35
click at [261, 155] on textarea "העליה לתורה תתקיים אי”ה בשבת קודש פרשת לך לך ח’ חשון תשע”ט November fifteenth T…" at bounding box center [222, 146] width 92 height 35
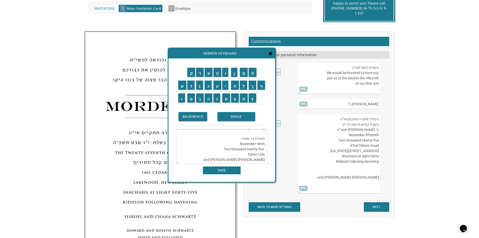
click at [263, 155] on textarea "העליה לתורה תתקיים אי”ה בשבת קודש פרשת לך לך ח’ חשון תשע”ט November fifteenth T…" at bounding box center [222, 146] width 92 height 35
click at [262, 155] on textarea "העליה לתורה תתקיים אי”ה בשבת קודש פרשת לך לך ח’ חשון תשע”ט November fifteenth T…" at bounding box center [222, 146] width 92 height 35
click at [262, 157] on textarea "העליה לתורה תתקיים אי”ה בשבת קודש פרשת לך לך ח’ חשון תשע”ט November fifteenth T…" at bounding box center [222, 146] width 92 height 35
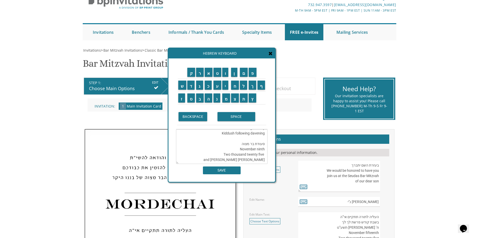
scroll to position [25, 0]
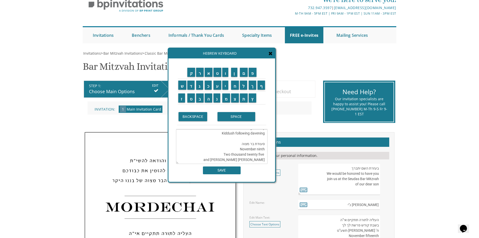
click at [261, 151] on textarea "העליה לתורה תתקיים אי”ה בשבת קודש פרשת לך לך ח’ חשון תשע”ט November fifteenth T…" at bounding box center [222, 146] width 92 height 35
drag, startPoint x: 263, startPoint y: 151, endPoint x: 260, endPoint y: 149, distance: 4.1
click at [260, 149] on textarea "העליה לתורה תתקיים אי”ה בשבת קודש פרשת לך לך ח’ חשון תשע”ט November fifteenth T…" at bounding box center [222, 146] width 92 height 35
click at [261, 150] on textarea "העליה לתורה תתקיים אי”ה בשבת קודש פרשת לך לך ח’ חשון תשע”ט November fifteenth T…" at bounding box center [222, 146] width 92 height 35
drag, startPoint x: 261, startPoint y: 150, endPoint x: 355, endPoint y: 57, distance: 132.0
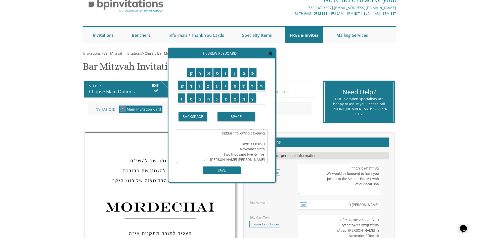
click at [355, 57] on div "Invitations > Bar Mitzvah Invitations > Classic Bar Mitzvah Invitations Bar Mit…" at bounding box center [240, 217] width 314 height 332
click at [238, 158] on textarea "העליה לתורה תתקיים אי”ה בשבת קודש פרשת לך לך ח’ חשון תשע”ט November fifteenth T…" at bounding box center [222, 146] width 92 height 35
click at [265, 152] on textarea "העליה לתורה תתקיים אי”ה בשבת קודש פרשת לך לך ח’ חשון תשע”ט November fifteenth T…" at bounding box center [222, 146] width 92 height 35
click at [253, 149] on textarea "העליה לתורה תתקיים אי”ה בשבת קודש פרשת לך לך ח’ חשון תשע”ט November fifteenth T…" at bounding box center [222, 146] width 92 height 35
click at [238, 154] on textarea "העליה לתורה תתקיים אי”ה בשבת קודש פרשת לך לך ח’ חשון תשע”ט November fifteenth T…" at bounding box center [222, 146] width 92 height 35
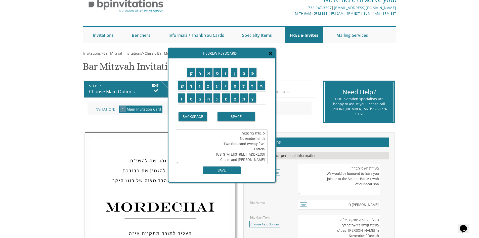
click at [219, 148] on textarea "העליה לתורה תתקיים אי”ה בשבת קודש פרשת לך לך ח’ חשון תשע”ט November fifteenth T…" at bounding box center [222, 146] width 92 height 35
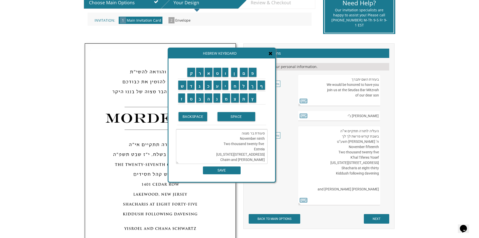
scroll to position [126, 0]
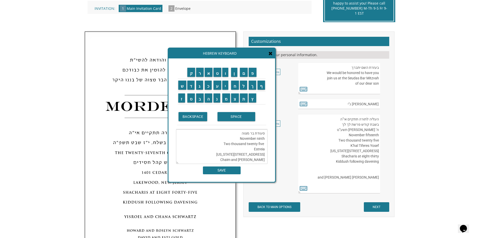
click at [224, 156] on textarea "העליה לתורה תתקיים אי”ה בשבת קודש פרשת לך לך ח’ חשון תשע”ט November fifteenth T…" at bounding box center [222, 146] width 92 height 35
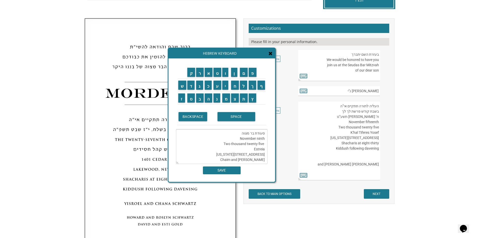
scroll to position [151, 0]
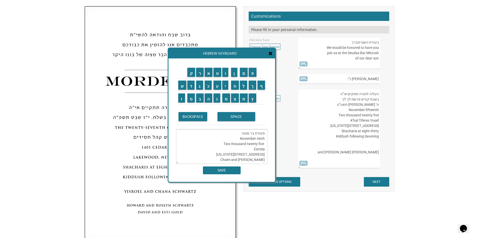
click at [221, 155] on textarea "העליה לתורה תתקיים אי”ה בשבת קודש פרשת לך לך ח’ חשון תשע”ט November fifteenth T…" at bounding box center [222, 146] width 92 height 35
click at [224, 155] on textarea "העליה לתורה תתקיים אי”ה בשבת קודש פרשת לך לך ח’ חשון תשע”ט November fifteenth T…" at bounding box center [222, 146] width 92 height 35
click at [257, 162] on textarea "העליה לתורה תתקיים אי”ה בשבת קודש פרשת לך לך ח’ חשון תשע”ט November fifteenth T…" at bounding box center [222, 146] width 92 height 35
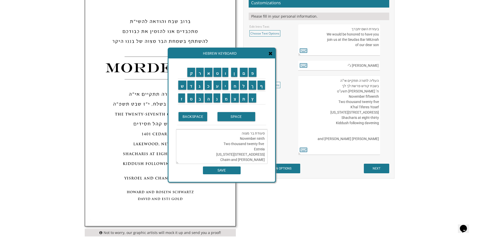
scroll to position [176, 0]
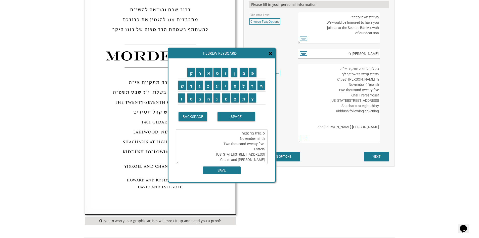
drag, startPoint x: 261, startPoint y: 154, endPoint x: 261, endPoint y: 159, distance: 5.3
click at [261, 154] on textarea "העליה לתורה תתקיים אי”ה בשבת קודש פרשת לך לך ח’ חשון תשע”ט November fifteenth T…" at bounding box center [222, 146] width 92 height 35
click at [261, 159] on textarea "העליה לתורה תתקיים אי”ה בשבת קודש פרשת לך לך ח’ חשון תשע”ט November fifteenth T…" at bounding box center [222, 146] width 92 height 35
click at [266, 157] on textarea "העליה לתורה תתקיים אי”ה בשבת קודש פרשת לך לך ח’ חשון תשע”ט November fifteenth T…" at bounding box center [222, 146] width 92 height 35
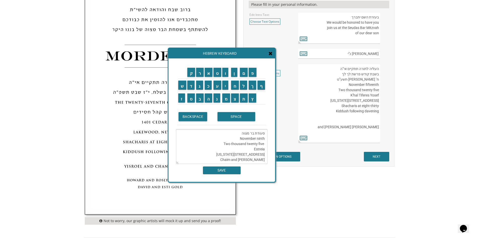
click at [266, 164] on div "SAVE" at bounding box center [222, 169] width 92 height 10
click at [267, 160] on textarea "העליה לתורה תתקיים אי”ה בשבת קודש פרשת לך לך ח’ חשון תשע”ט November fifteenth T…" at bounding box center [222, 146] width 92 height 35
click at [248, 156] on textarea "העליה לתורה תתקיים אי”ה בשבת קודש פרשת לך לך ח’ חשון תשע”ט November fifteenth T…" at bounding box center [222, 146] width 92 height 35
click at [232, 156] on textarea "העליה לתורה תתקיים אי”ה בשבת קודש פרשת לך לך ח’ חשון תשע”ט November fifteenth T…" at bounding box center [222, 146] width 92 height 35
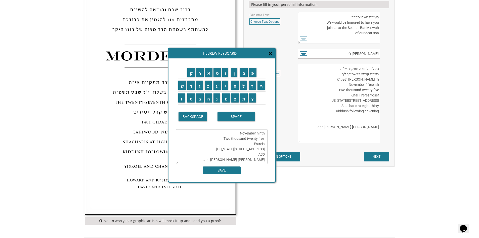
click at [239, 135] on textarea "העליה לתורה תתקיים אי”ה בשבת קודש פרשת לך לך ח’ חשון תשע”ט November fifteenth T…" at bounding box center [222, 146] width 92 height 35
click at [245, 156] on textarea "העליה לתורה תתקיים אי”ה בשבת קודש פרשת לך לך ח’ חשון תשע”ט November fifteenth T…" at bounding box center [222, 146] width 92 height 35
click at [219, 163] on textarea "העליה לתורה תתקיים אי”ה בשבת קודש פרשת לך לך ח’ חשון תשע”ט November fifteenth T…" at bounding box center [222, 146] width 92 height 35
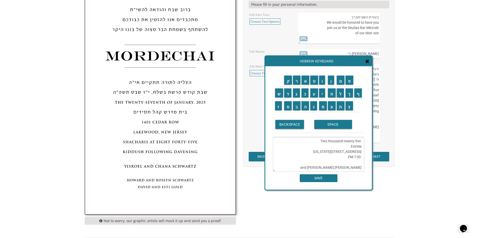
drag, startPoint x: 246, startPoint y: 53, endPoint x: 369, endPoint y: 63, distance: 123.6
click at [369, 63] on div "Hebrew Keyboard" at bounding box center [318, 61] width 107 height 10
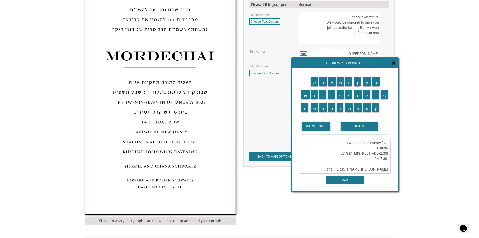
click at [341, 166] on textarea "העליה לתורה תתקיים אי”ה בשבת קודש פרשת לך לך ח’ חשון תשע”ט November fifteenth T…" at bounding box center [345, 156] width 92 height 35
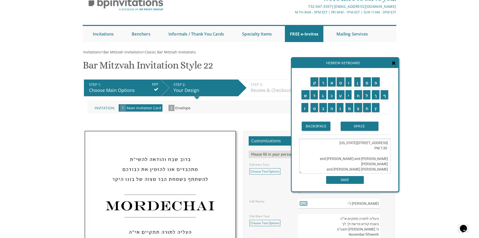
scroll to position [25, 0]
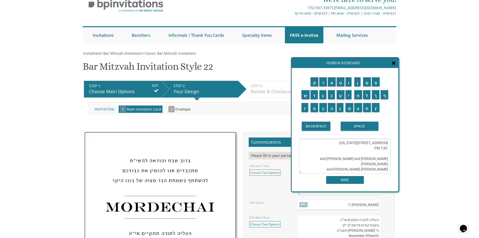
click at [372, 164] on textarea "העליה לתורה תתקיים אי”ה בשבת קודש פרשת לך לך ח’ חשון תשע”ט November fifteenth T…" at bounding box center [345, 156] width 92 height 35
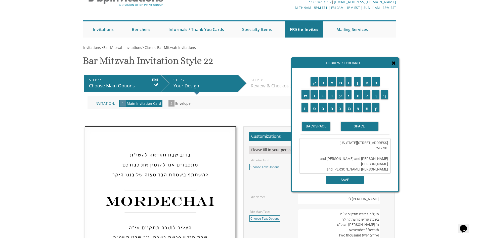
scroll to position [0, 0]
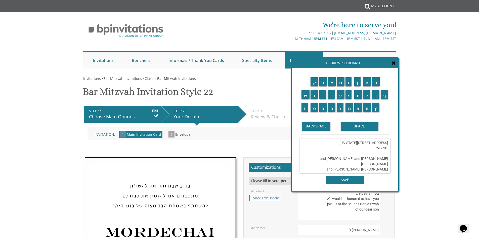
drag, startPoint x: 461, startPoint y: 101, endPoint x: 452, endPoint y: 68, distance: 33.6
drag, startPoint x: 452, startPoint y: 68, endPoint x: 443, endPoint y: 57, distance: 15.2
click at [444, 53] on div "We're here to serve you! 732.947.3597 | invitations@bpprintgroup.com M-Th 9am -…" at bounding box center [239, 43] width 479 height 56
click at [389, 155] on textarea "העליה לתורה תתקיים אי”ה בשבת קודש פרשת לך לך ח’ חשון תשע”ט November fifteenth T…" at bounding box center [345, 156] width 92 height 35
click at [333, 154] on textarea "העליה לתורה תתקיים אי”ה בשבת קודש פרשת לך לך ח’ חשון תשע”ט November fifteenth T…" at bounding box center [345, 156] width 92 height 35
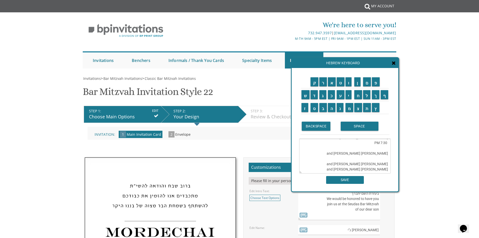
scroll to position [95, 0]
type textarea "העליה לתורה תתקיים אי”ה בשבת קודש פרשת לך לך ח’ חשון תשע”ט November fifteenth T…"
click at [354, 179] on input "SAVE" at bounding box center [345, 180] width 38 height 8
type textarea "העליה לתורה תתקיים אי”ה בשבת קודש פרשת לך לך ח’ חשון תשע”ט November fifteenth T…"
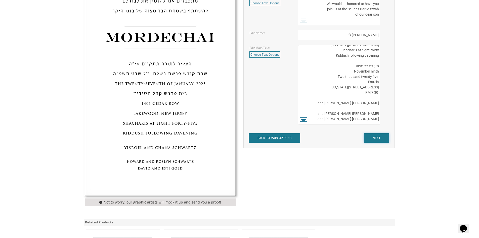
click at [371, 138] on input "NEXT" at bounding box center [376, 138] width 25 height 10
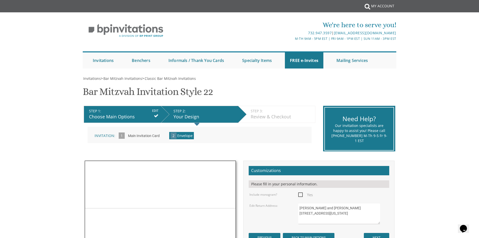
scroll to position [75, 0]
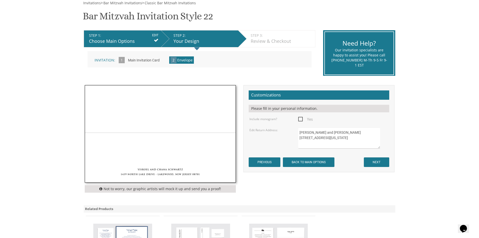
click at [310, 122] on span "Yes" at bounding box center [305, 119] width 15 height 6
click at [302, 120] on input "Yes" at bounding box center [299, 118] width 3 height 3
checkbox input "true"
click at [347, 132] on textarea "[PERSON_NAME] and [PERSON_NAME] [STREET_ADDRESS][US_STATE]" at bounding box center [339, 137] width 82 height 21
drag, startPoint x: 348, startPoint y: 144, endPoint x: 279, endPoint y: 131, distance: 70.7
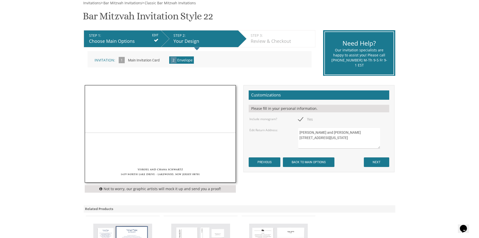
click at [279, 131] on div "Edit Return Address: [PERSON_NAME] and [PERSON_NAME] [STREET_ADDRESS][US_STATE]" at bounding box center [319, 137] width 146 height 21
type textarea "[PERSON_NAME] and [PERSON_NAME]"
drag, startPoint x: 0, startPoint y: 23, endPoint x: 9, endPoint y: 11, distance: 15.1
click at [4, 23] on body "My Cart {{shoppingcart.totalQuantityDisplay}} Total: {{shoppingcart.subtotal}} …" at bounding box center [239, 154] width 479 height 458
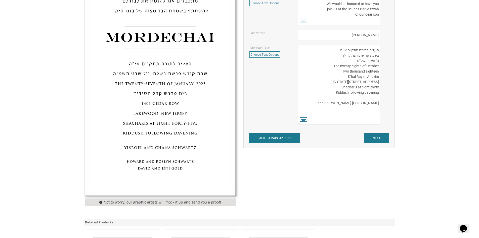
scroll to position [53, 0]
click at [372, 140] on input "NEXT" at bounding box center [376, 138] width 25 height 10
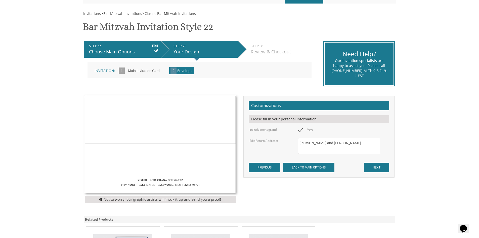
scroll to position [75, 0]
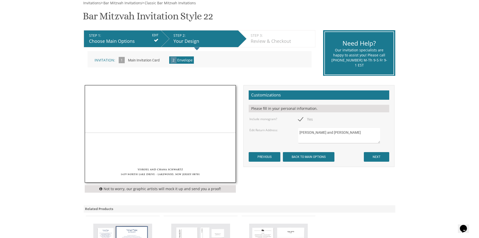
click at [349, 132] on textarea "[PERSON_NAME] and [PERSON_NAME]" at bounding box center [339, 135] width 82 height 16
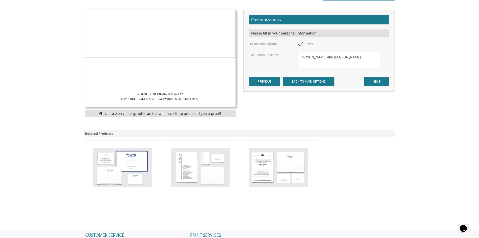
scroll to position [151, 0]
click at [195, 171] on img at bounding box center [200, 167] width 59 height 39
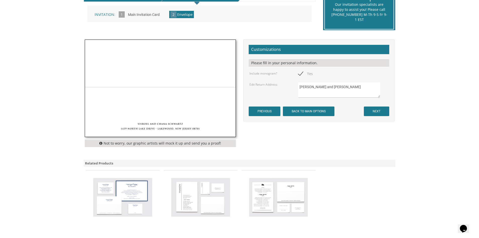
scroll to position [120, 0]
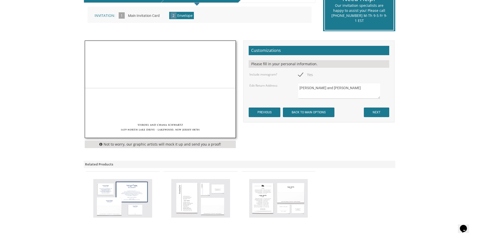
click at [348, 84] on textarea "[PERSON_NAME] and [PERSON_NAME]" at bounding box center [339, 91] width 82 height 16
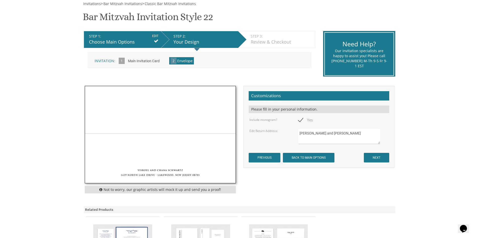
scroll to position [70, 0]
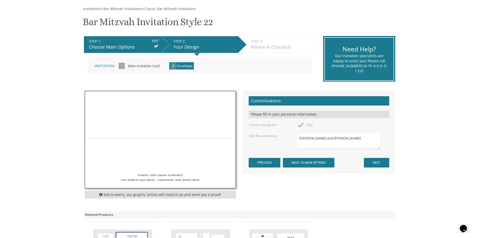
click at [343, 137] on textarea "[PERSON_NAME] and [PERSON_NAME]" at bounding box center [339, 141] width 82 height 16
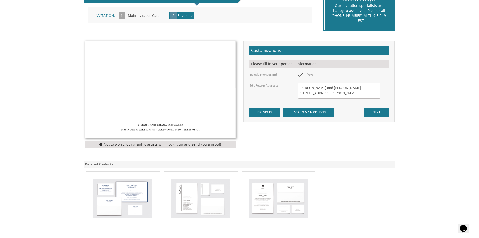
scroll to position [3, 0]
type textarea "Chaim and Neche Schwarz 161 Bigelow Street Brighton, Massachusetts 02135"
click at [379, 107] on form "Customizations Please fill in your personal information. Include monogram? Yes …" at bounding box center [319, 81] width 141 height 71
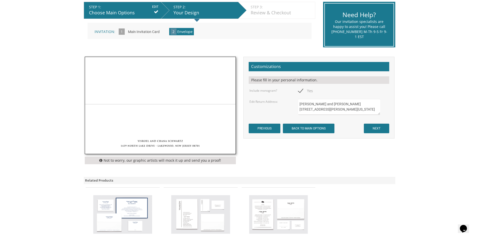
scroll to position [95, 0]
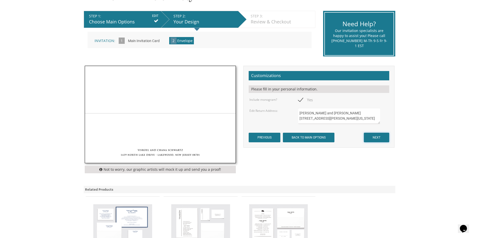
click at [377, 139] on input "NEXT" at bounding box center [376, 138] width 25 height 10
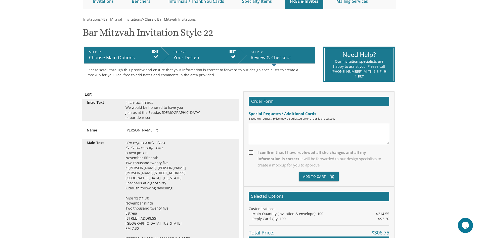
scroll to position [50, 0]
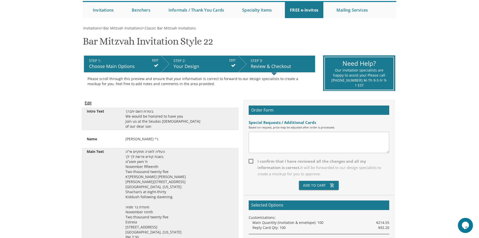
click at [126, 67] on div "Choose Main Options" at bounding box center [123, 66] width 69 height 7
click at [157, 63] on icon at bounding box center [156, 65] width 5 height 5
click at [155, 60] on input "EDIT" at bounding box center [155, 60] width 6 height 5
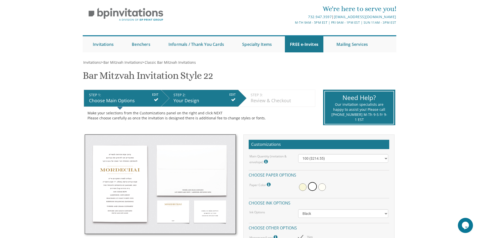
scroll to position [25, 0]
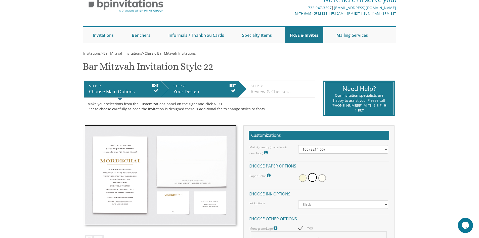
click at [232, 86] on input "EDIT" at bounding box center [232, 85] width 6 height 5
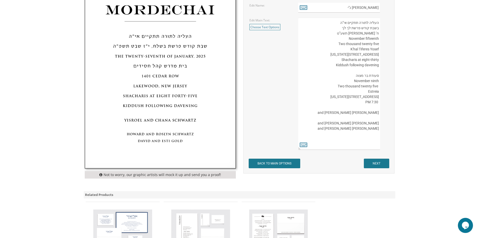
scroll to position [226, 0]
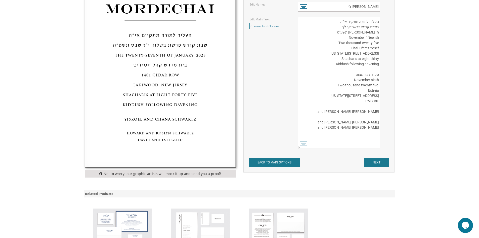
drag, startPoint x: 393, startPoint y: 167, endPoint x: 386, endPoint y: 167, distance: 7.0
click at [393, 167] on div "Customizations Please fill in your personal information. Edit Intro Text: Choos…" at bounding box center [318, 53] width 151 height 238
click at [385, 167] on input "NEXT" at bounding box center [376, 162] width 25 height 10
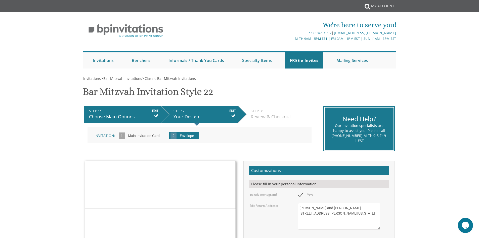
click at [158, 110] on li "STEP 1: EDIT Choose Main Options" at bounding box center [122, 114] width 77 height 17
click at [152, 110] on input "EDIT" at bounding box center [155, 110] width 6 height 5
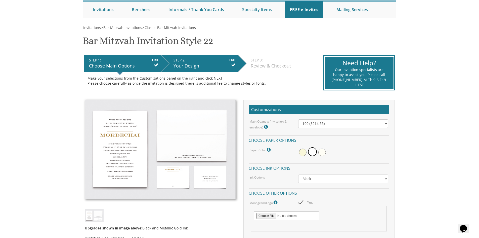
scroll to position [50, 0]
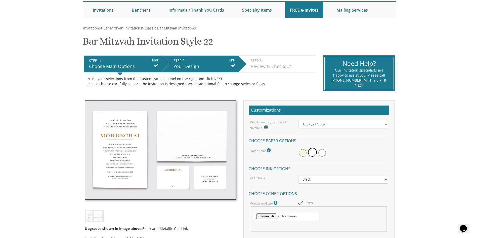
click at [204, 64] on div "Your Design" at bounding box center [205, 66] width 62 height 7
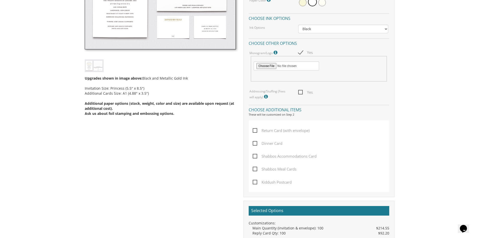
scroll to position [201, 0]
click at [298, 130] on span "Return Card (with envelope)" at bounding box center [281, 130] width 57 height 6
click at [256, 130] on input "Return Card (with envelope)" at bounding box center [254, 129] width 3 height 3
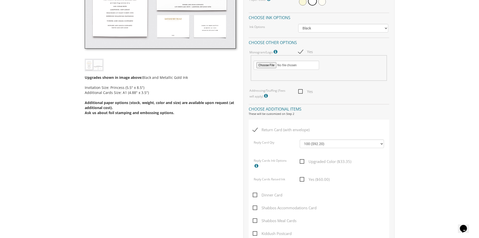
click at [271, 129] on span "Return Card (with envelope)" at bounding box center [281, 130] width 57 height 6
click at [256, 129] on input "Return Card (with envelope)" at bounding box center [254, 129] width 3 height 3
checkbox input "false"
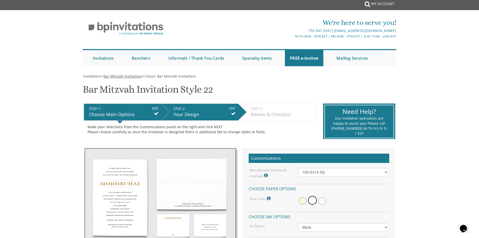
scroll to position [0, 0]
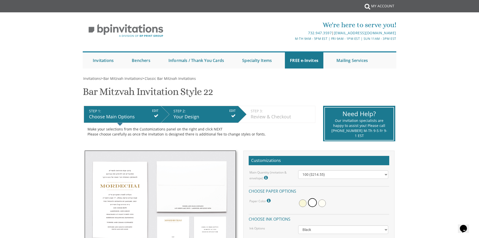
click at [232, 111] on input "EDIT" at bounding box center [232, 110] width 6 height 5
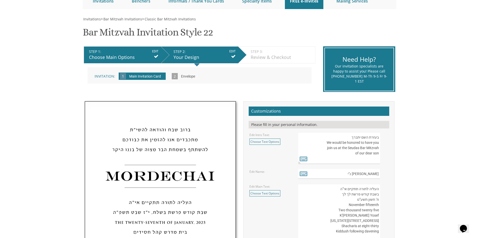
scroll to position [50, 0]
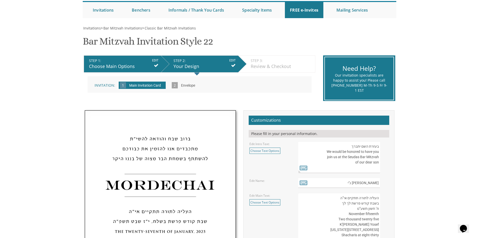
click at [113, 73] on div "Make your selections from the Customizations panel on the right and click NEXT …" at bounding box center [200, 86] width 232 height 28
click at [128, 65] on div "Choose Main Options" at bounding box center [123, 66] width 69 height 7
drag, startPoint x: 163, startPoint y: 57, endPoint x: 149, endPoint y: 60, distance: 14.1
click at [162, 57] on li "STEP 2: EDIT Your Design" at bounding box center [199, 63] width 77 height 17
click at [155, 61] on input "EDIT" at bounding box center [155, 60] width 6 height 5
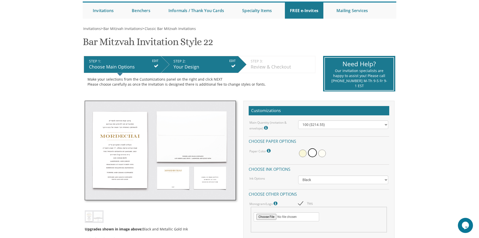
scroll to position [50, 0]
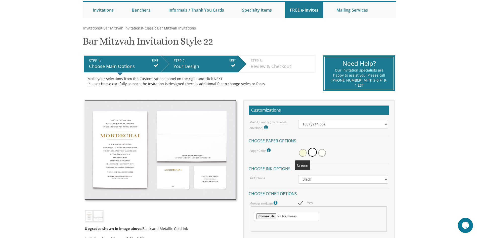
click at [301, 151] on span at bounding box center [303, 153] width 8 height 8
click at [303, 149] on span at bounding box center [303, 152] width 9 height 9
click at [315, 153] on span at bounding box center [313, 153] width 8 height 8
click at [305, 153] on span at bounding box center [303, 153] width 8 height 8
click at [314, 151] on span at bounding box center [313, 153] width 8 height 8
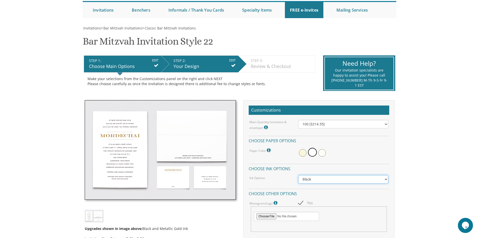
click at [331, 178] on select "Black Colored Ink ($65.00) Black + One Color ($100.00) Two Colors ($137.95)" at bounding box center [343, 179] width 90 height 9
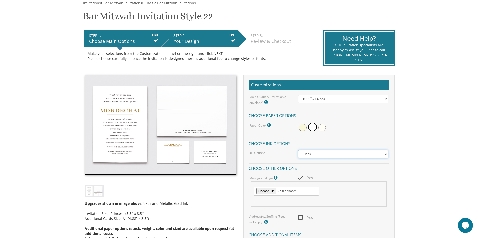
click at [317, 152] on select "Black Colored Ink ($65.00) Black + One Color ($100.00) Two Colors ($137.95)" at bounding box center [343, 154] width 90 height 9
click at [298, 150] on select "Black Colored Ink ($65.00) Black + One Color ($100.00) Two Colors ($137.95)" at bounding box center [343, 154] width 90 height 9
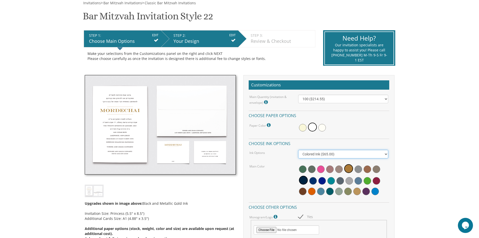
click at [344, 152] on select "Black Colored Ink ($65.00) Black + One Color ($100.00) Two Colors ($137.95)" at bounding box center [343, 154] width 90 height 9
click at [298, 150] on select "Black Colored Ink ($65.00) Black + One Color ($100.00) Two Colors ($137.95)" at bounding box center [343, 154] width 90 height 9
click at [355, 191] on span at bounding box center [357, 191] width 8 height 8
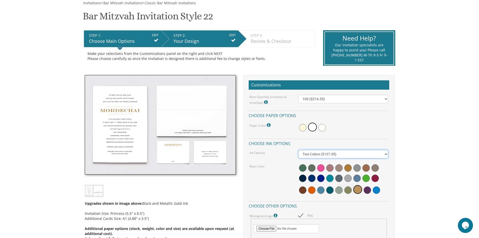
click at [337, 155] on select "Black Colored Ink ($65.00) Black + One Color ($100.00) Two Colors ($137.95)" at bounding box center [343, 154] width 90 height 9
select select "Black"
click at [298, 150] on select "Black Colored Ink ($65.00) Black + One Color ($100.00) Two Colors ($137.95)" at bounding box center [343, 154] width 90 height 9
click at [262, 162] on div "Main Quantity (invitation & envelope) Invitation Size: Princess (5.5" x 8.5") 1…" at bounding box center [319, 179] width 141 height 168
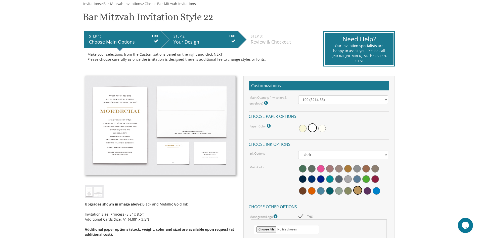
scroll to position [0, 0]
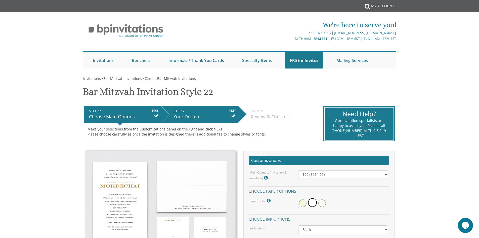
click at [146, 107] on li "STEP 1: EDIT Choose Main Options" at bounding box center [122, 114] width 77 height 17
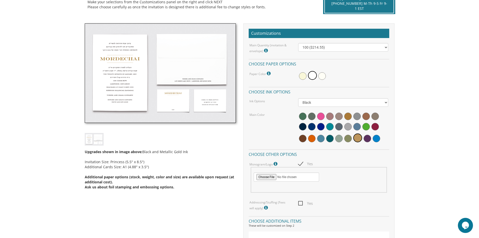
scroll to position [151, 0]
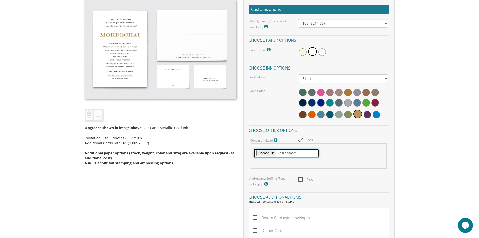
click at [263, 153] on input "file" at bounding box center [286, 152] width 65 height 9
type input "C:\fakepath\Screenshot_2025-09-21_145335-removebg-preview.png"
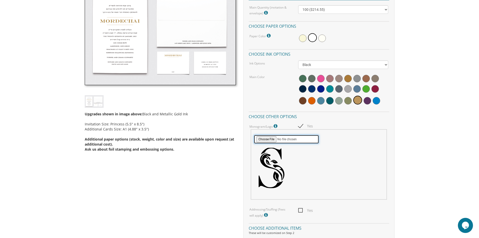
scroll to position [176, 0]
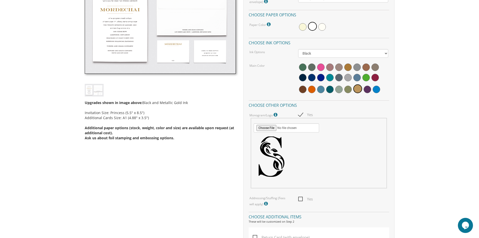
click at [303, 199] on span "Yes" at bounding box center [305, 199] width 15 height 6
click at [302, 199] on input "Yes" at bounding box center [299, 198] width 3 height 3
click at [303, 199] on span "Yes" at bounding box center [305, 199] width 15 height 6
click at [302, 199] on input "Yes" at bounding box center [299, 198] width 3 height 3
checkbox input "false"
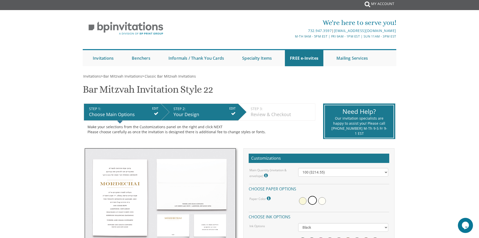
scroll to position [0, 0]
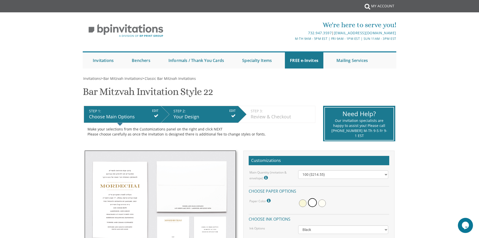
click at [203, 115] on div "Your Design" at bounding box center [205, 116] width 62 height 7
click at [231, 109] on input "EDIT" at bounding box center [232, 110] width 6 height 5
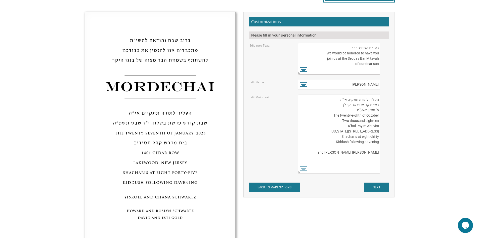
scroll to position [151, 0]
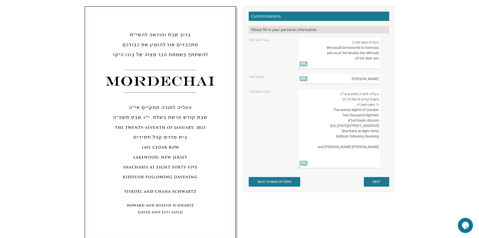
drag, startPoint x: 379, startPoint y: 152, endPoint x: 324, endPoint y: 95, distance: 79.2
click at [324, 95] on textarea "העליה לתורה תתקיים אי”ה בשבת קודש פרשת לך לך ח’ חשון תשע”ט The twenty-eighth of…" at bounding box center [339, 128] width 82 height 79
click at [322, 116] on textarea "העליה לתורה תתקיים אי”ה בשבת קודש פרשת לך לך ח’ חשון תשע”ט The twenty-eighth of…" at bounding box center [339, 128] width 82 height 79
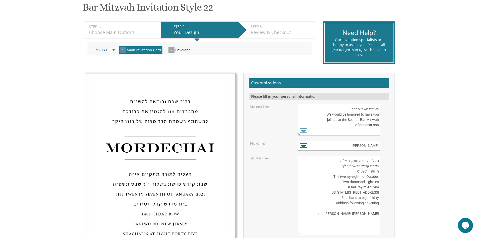
scroll to position [0, 0]
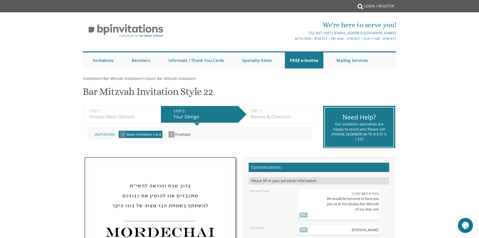
drag, startPoint x: 166, startPoint y: 118, endPoint x: 160, endPoint y: 117, distance: 5.6
click at [163, 117] on li "STEP 2: EDIT Your Design" at bounding box center [199, 114] width 77 height 17
click at [134, 112] on div "STEP 1: EDIT" at bounding box center [123, 110] width 69 height 5
click at [114, 111] on div "STEP 1: EDIT" at bounding box center [123, 110] width 69 height 5
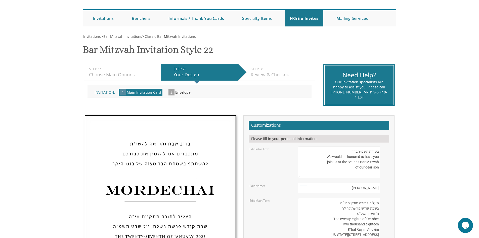
scroll to position [50, 0]
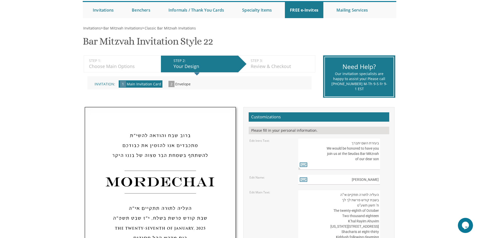
click at [175, 86] on span "Envelope" at bounding box center [182, 83] width 15 height 5
click at [102, 80] on div "Invitation: 1 Main Invitation Card » 2 Envelope »" at bounding box center [200, 82] width 224 height 13
drag, startPoint x: 108, startPoint y: 82, endPoint x: 98, endPoint y: 65, distance: 20.4
click at [106, 77] on div "Invitation: 1 Main Invitation Card » 2 Envelope »" at bounding box center [200, 82] width 224 height 13
click at [126, 68] on div "Choose Main Options" at bounding box center [123, 66] width 69 height 7
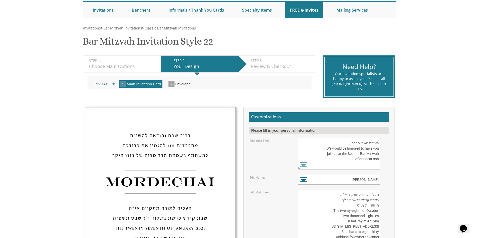
click at [106, 81] on span "Invitation:" at bounding box center [105, 83] width 21 height 5
click at [124, 86] on span "1" at bounding box center [123, 84] width 6 height 6
click at [111, 69] on div "Choose Main Options" at bounding box center [123, 66] width 69 height 7
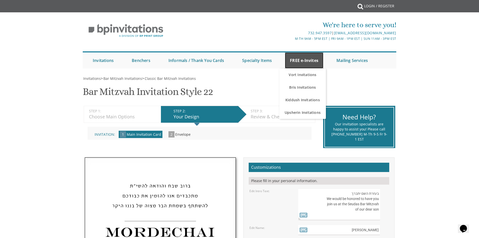
click at [307, 58] on link "FREE e-Invites" at bounding box center [304, 60] width 38 height 16
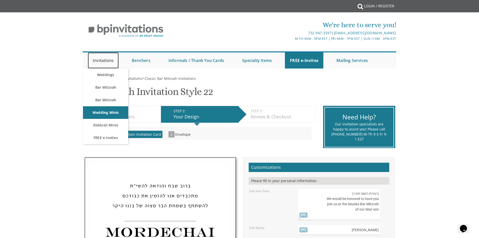
click at [115, 61] on link "Invitations" at bounding box center [103, 60] width 31 height 16
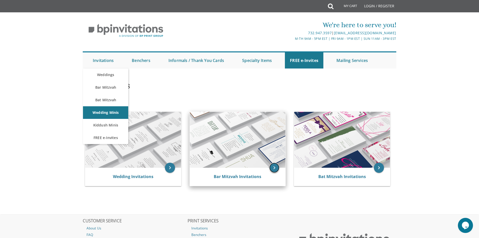
click at [271, 169] on icon "keyboard_arrow_right" at bounding box center [274, 167] width 10 height 10
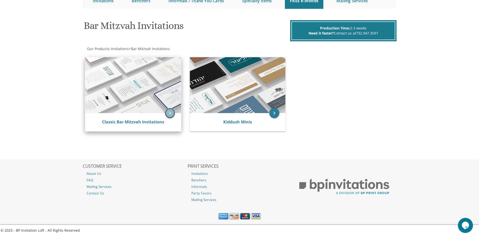
click at [174, 110] on icon "keyboard_arrow_right" at bounding box center [170, 113] width 10 height 10
click at [169, 116] on icon "keyboard_arrow_right" at bounding box center [170, 113] width 10 height 10
click at [132, 92] on img at bounding box center [133, 85] width 96 height 56
click at [169, 107] on img at bounding box center [133, 85] width 96 height 56
click at [169, 109] on icon "keyboard_arrow_right" at bounding box center [170, 113] width 10 height 10
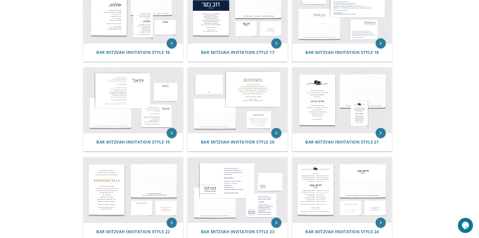
scroll to position [689, 0]
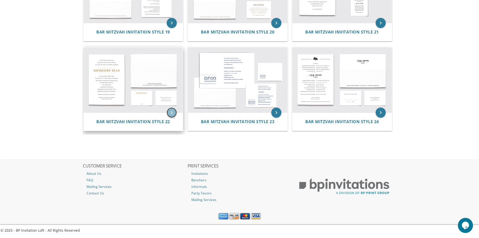
click at [170, 110] on icon "keyboard_arrow_right" at bounding box center [172, 112] width 10 height 10
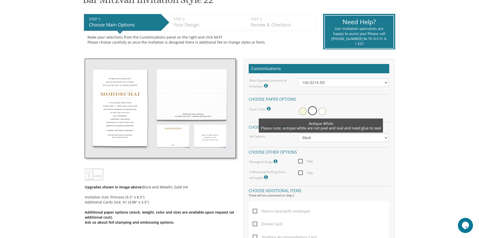
scroll to position [101, 0]
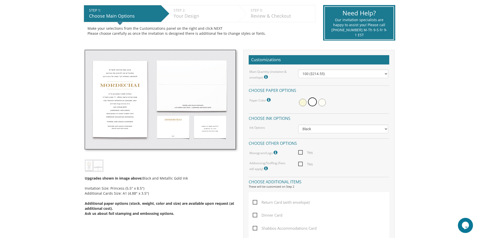
click at [302, 151] on span "Yes" at bounding box center [305, 152] width 15 height 6
click at [302, 151] on input "Yes" at bounding box center [299, 151] width 3 height 3
checkbox input "true"
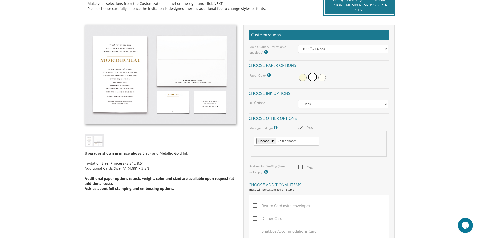
scroll to position [126, 0]
click at [267, 141] on input "file" at bounding box center [286, 140] width 65 height 9
type input "C:\fakepath\Screenshot [DATE] 145335.png"
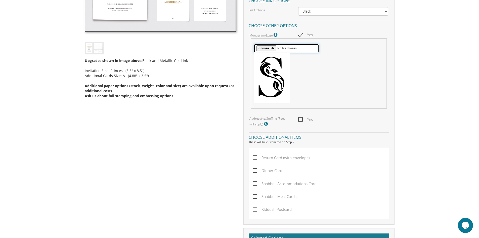
scroll to position [226, 0]
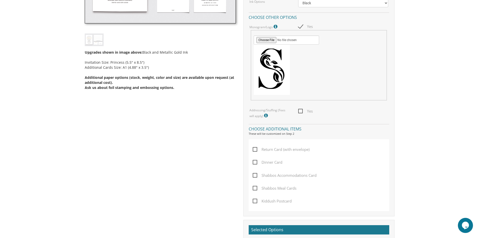
click at [277, 146] on span "Return Card (with envelope)" at bounding box center [281, 149] width 57 height 6
click at [256, 147] on input "Return Card (with envelope)" at bounding box center [254, 148] width 3 height 3
checkbox input "true"
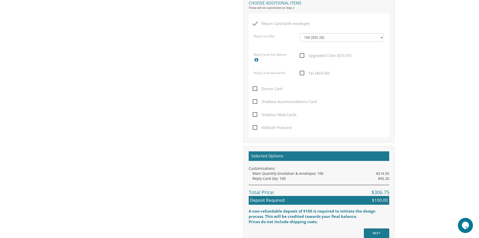
scroll to position [402, 0]
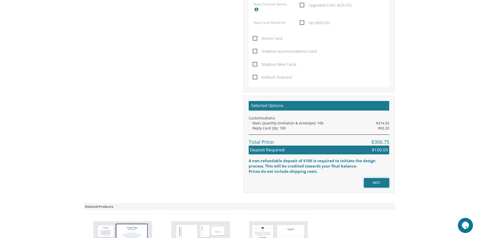
click at [376, 181] on input "NEXT" at bounding box center [376, 183] width 25 height 10
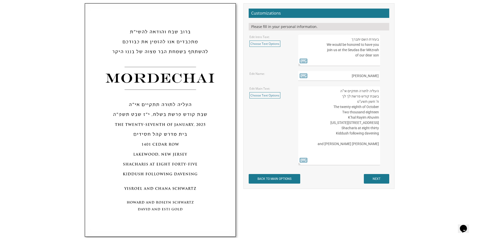
scroll to position [176, 0]
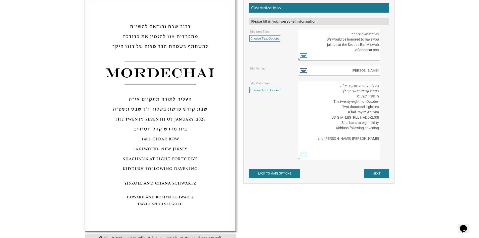
drag, startPoint x: 380, startPoint y: 133, endPoint x: 330, endPoint y: 114, distance: 53.7
click at [330, 113] on textarea "העליה לתורה תתקיים אי”ה בשבת קודש פרשת לך לך ח’ חשון תשע”ט The twenty-eighth of…" at bounding box center [339, 119] width 82 height 79
click at [331, 114] on textarea "העליה לתורה תתקיים אי”ה בשבת קודש פרשת לך לך ח’ חשון תשע”ט The twenty-eighth of…" at bounding box center [339, 119] width 82 height 79
click at [327, 116] on textarea "העליה לתורה תתקיים אי”ה בשבת קודש פרשת לך לך ח’ חשון תשע”ט The twenty-eighth of…" at bounding box center [339, 119] width 82 height 79
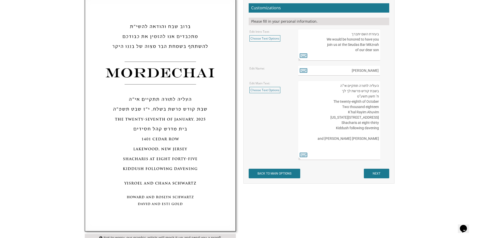
click at [327, 116] on textarea "העליה לתורה תתקיים אי”ה בשבת קודש פרשת לך לך ח’ חשון תשע”ט The twenty-eighth of…" at bounding box center [339, 119] width 82 height 79
click at [312, 115] on textarea "העליה לתורה תתקיים אי”ה בשבת קודש פרשת לך לך ח’ חשון תשע”ט The twenty-eighth of…" at bounding box center [339, 119] width 82 height 79
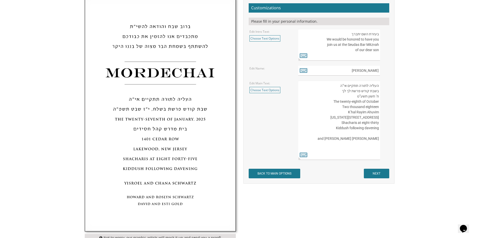
click at [312, 115] on textarea "העליה לתורה תתקיים אי”ה בשבת קודש פרשת לך לך ח’ חשון תשע”ט The twenty-eighth of…" at bounding box center [339, 119] width 82 height 79
click at [302, 114] on textarea "העליה לתורה תתקיים אי”ה בשבת קודש פרשת לך לך ח’ חשון תשע”ט The twenty-eighth of…" at bounding box center [339, 119] width 82 height 79
click at [305, 115] on textarea "העליה לתורה תתקיים אי”ה בשבת קודש פרשת לך לך ח’ חשון תשע”ט The twenty-eighth of…" at bounding box center [339, 119] width 82 height 79
click at [306, 116] on textarea "העליה לתורה תתקיים אי”ה בשבת קודש פרשת לך לך ח’ חשון תשע”ט The twenty-eighth of…" at bounding box center [339, 119] width 82 height 79
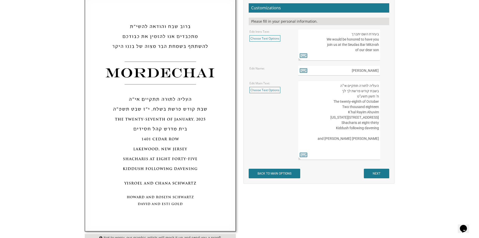
click at [307, 116] on textarea "העליה לתורה תתקיים אי”ה בשבת קודש פרשת לך לך ח’ חשון תשע”ט The twenty-eighth of…" at bounding box center [339, 119] width 82 height 79
click at [308, 116] on textarea "העליה לתורה תתקיים אי”ה בשבת קודש פרשת לך לך ח’ חשון תשע”ט The twenty-eighth of…" at bounding box center [339, 119] width 82 height 79
drag, startPoint x: 311, startPoint y: 116, endPoint x: 314, endPoint y: 116, distance: 2.8
click at [312, 116] on textarea "העליה לתורה תתקיים אי”ה בשבת קודש פרשת לך לך ח’ חשון תשע”ט The twenty-eighth of…" at bounding box center [339, 119] width 82 height 79
drag, startPoint x: 314, startPoint y: 116, endPoint x: 317, endPoint y: 116, distance: 3.5
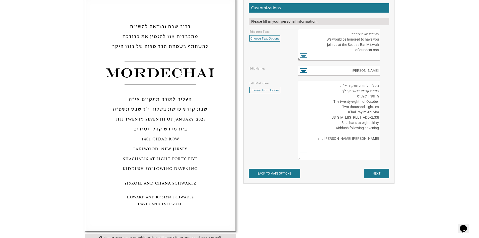
click at [315, 116] on textarea "העליה לתורה תתקיים אי”ה בשבת קודש פרשת לך לך ח’ חשון תשע”ט The twenty-eighth of…" at bounding box center [339, 119] width 82 height 79
click at [326, 115] on textarea "העליה לתורה תתקיים אי”ה בשבת קודש פרשת לך לך ח’ חשון תשע”ט The twenty-eighth of…" at bounding box center [339, 119] width 82 height 79
drag, startPoint x: 326, startPoint y: 115, endPoint x: 331, endPoint y: 117, distance: 5.6
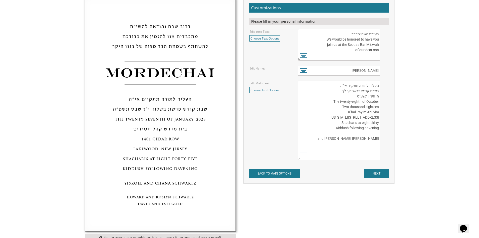
click at [330, 117] on textarea "העליה לתורה תתקיים אי”ה בשבת קודש פרשת לך לך ח’ חשון תשע”ט The twenty-eighth of…" at bounding box center [339, 119] width 82 height 79
click at [308, 111] on textarea "העליה לתורה תתקיים אי”ה בשבת קודש פרשת לך לך ח’ חשון תשע”ט The twenty-eighth of…" at bounding box center [339, 119] width 82 height 79
click at [319, 112] on textarea "העליה לתורה תתקיים אי”ה בשבת קודש פרשת לך לך ח’ חשון תשע”ט The twenty-eighth of…" at bounding box center [339, 119] width 82 height 79
drag, startPoint x: 347, startPoint y: 117, endPoint x: 322, endPoint y: 115, distance: 24.8
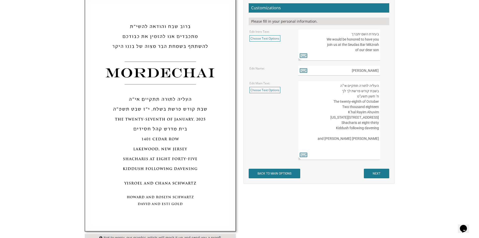
click at [322, 115] on textarea "העליה לתורה תתקיים אי”ה בשבת קודש פרשת לך לך ח’ חשון תשע”ט The twenty-eighth of…" at bounding box center [339, 119] width 82 height 79
click at [335, 116] on textarea "העליה לתורה תתקיים אי”ה בשבת קודש פרשת לך לך ח’ חשון תשע”ט The twenty-eighth of…" at bounding box center [339, 119] width 82 height 79
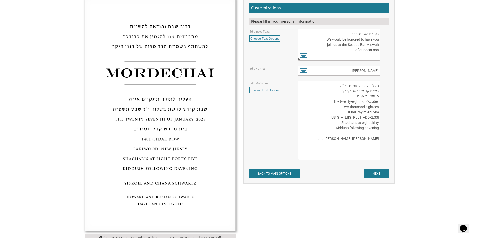
click at [335, 116] on textarea "העליה לתורה תתקיים אי”ה בשבת קודש פרשת לך לך ח’ חשון תשע”ט The twenty-eighth of…" at bounding box center [339, 119] width 82 height 79
click at [416, 116] on body "My Cart {{shoppingcart.totalQuantityDisplay}} Total: {{shoppingcart.subtotal}} …" at bounding box center [239, 128] width 479 height 608
